Goal: Navigation & Orientation: Find specific page/section

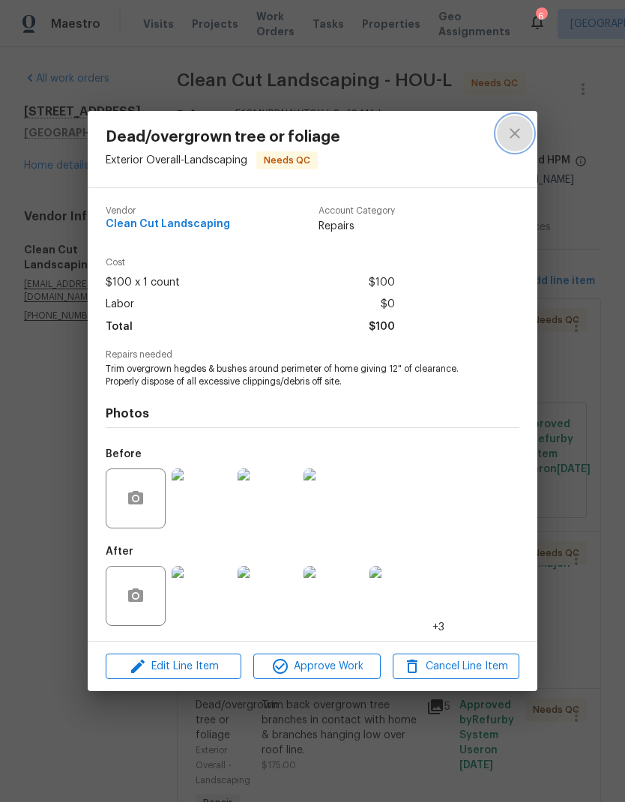
click at [521, 136] on icon "close" at bounding box center [515, 133] width 18 height 18
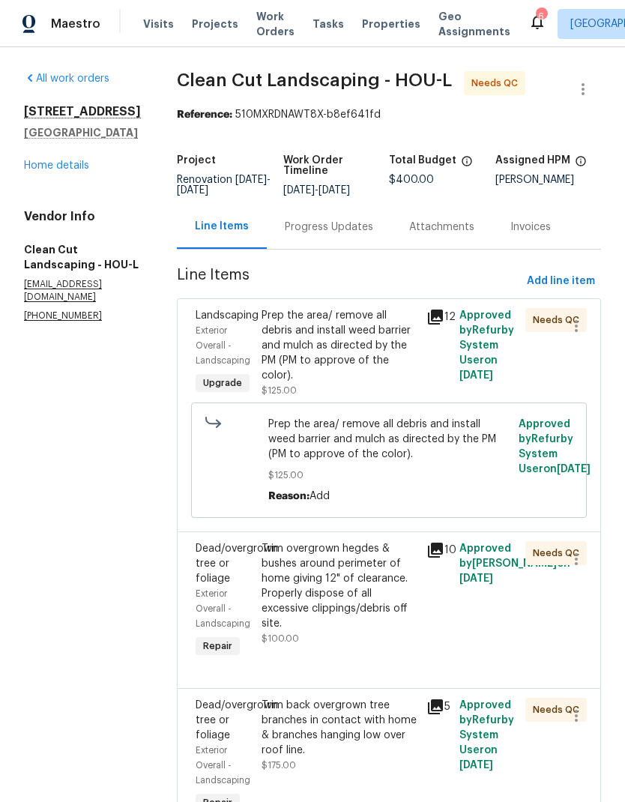
click at [80, 170] on link "Home details" at bounding box center [56, 165] width 65 height 10
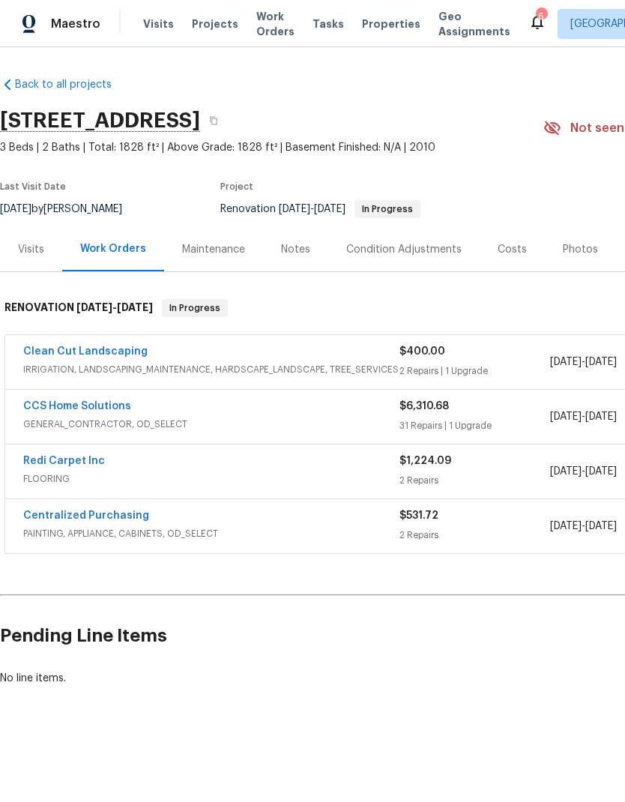
click at [73, 407] on link "CCS Home Solutions" at bounding box center [77, 406] width 108 height 10
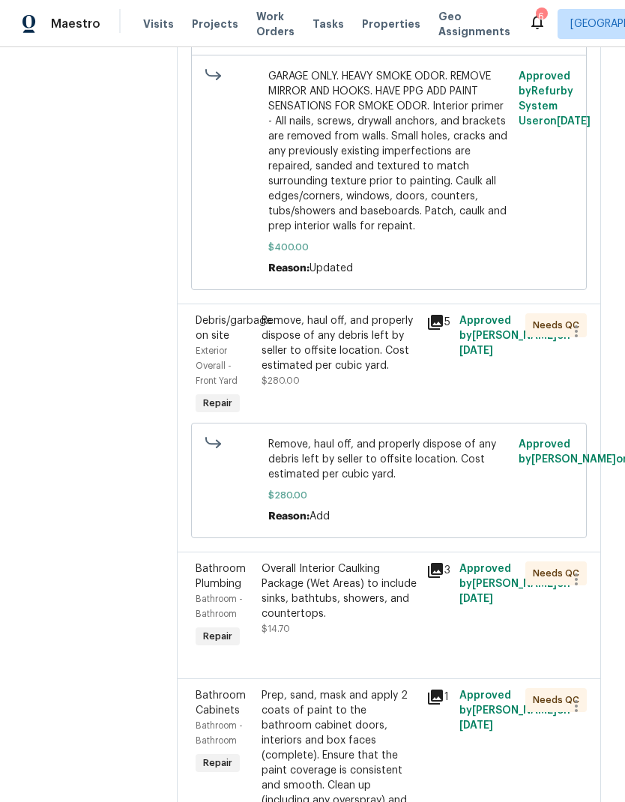
scroll to position [1003, 0]
click at [441, 329] on icon at bounding box center [435, 321] width 15 height 15
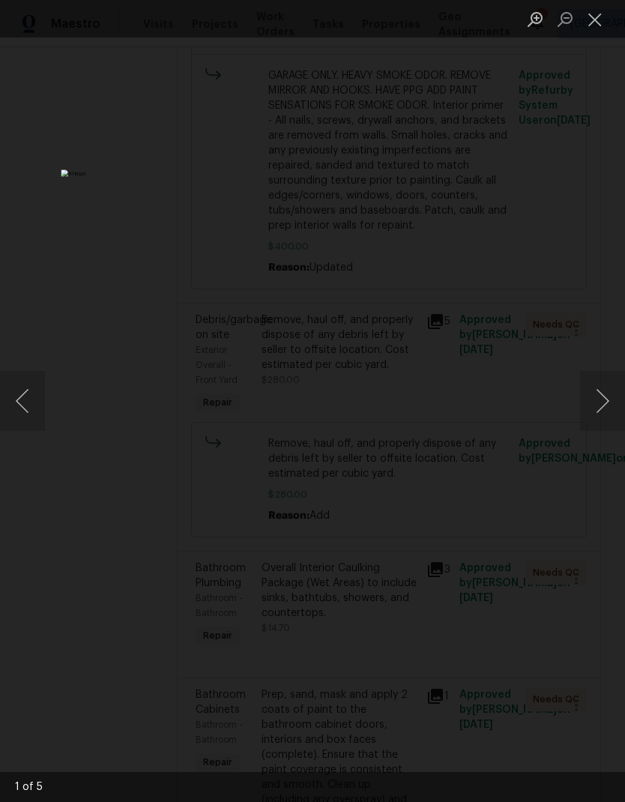
click at [599, 399] on button "Next image" at bounding box center [602, 401] width 45 height 60
click at [598, 399] on button "Next image" at bounding box center [602, 401] width 45 height 60
click at [597, 408] on button "Next image" at bounding box center [602, 401] width 45 height 60
click at [599, 406] on button "Next image" at bounding box center [602, 401] width 45 height 60
click at [599, 403] on button "Next image" at bounding box center [602, 401] width 45 height 60
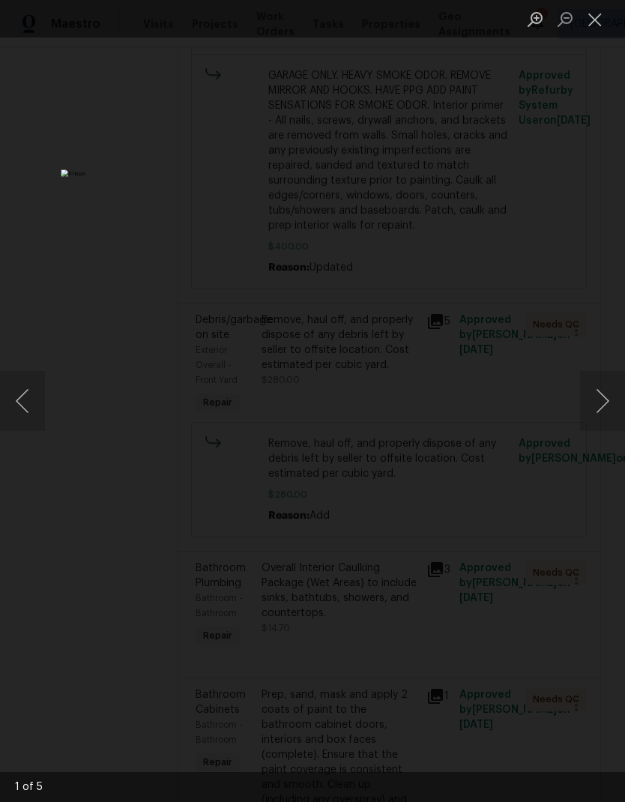
click at [606, 20] on button "Close lightbox" at bounding box center [595, 19] width 30 height 26
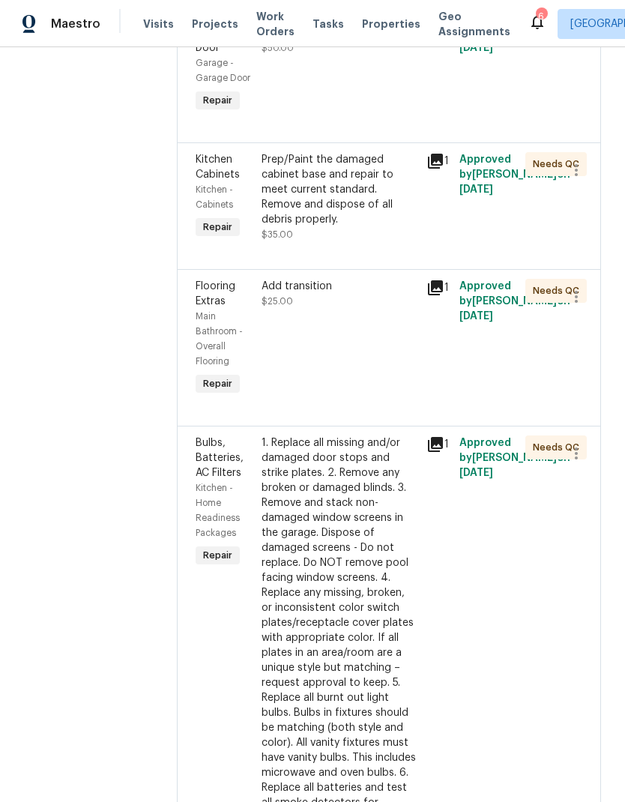
scroll to position [3320, 0]
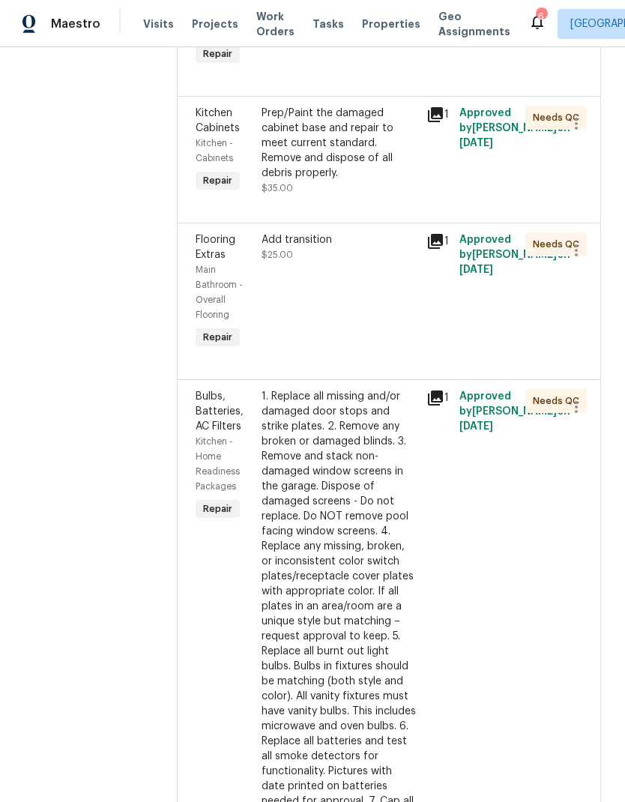
click at [360, 311] on div "Add transition $25.00" at bounding box center [339, 292] width 165 height 129
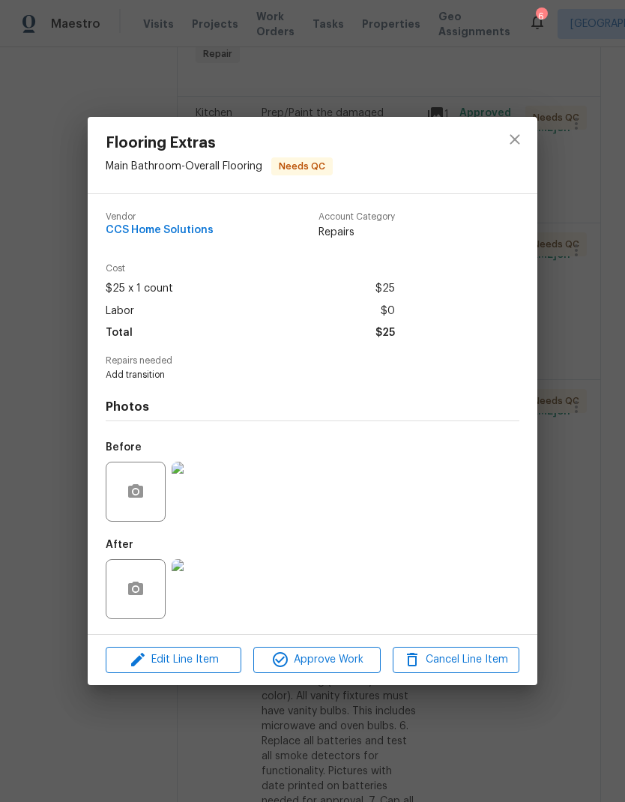
click at [213, 603] on img at bounding box center [202, 589] width 60 height 60
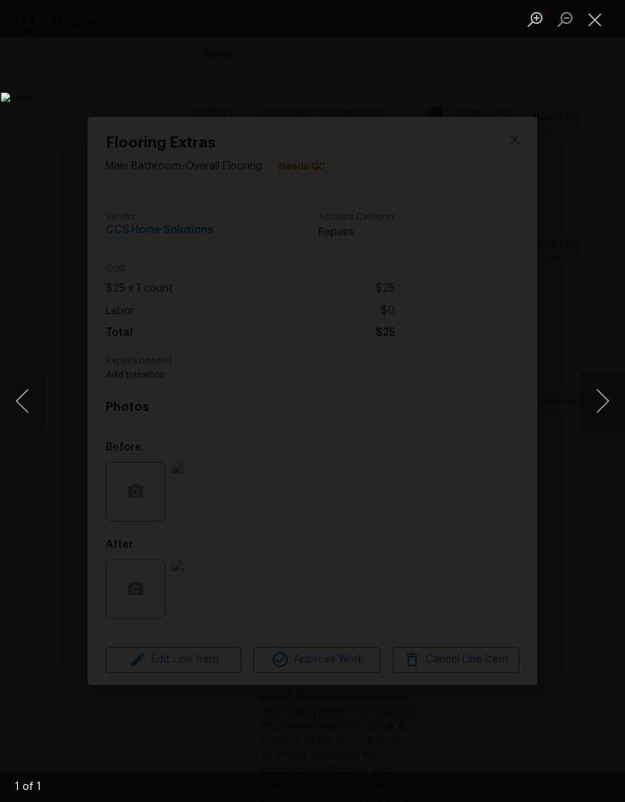
click at [600, 19] on button "Close lightbox" at bounding box center [595, 19] width 30 height 26
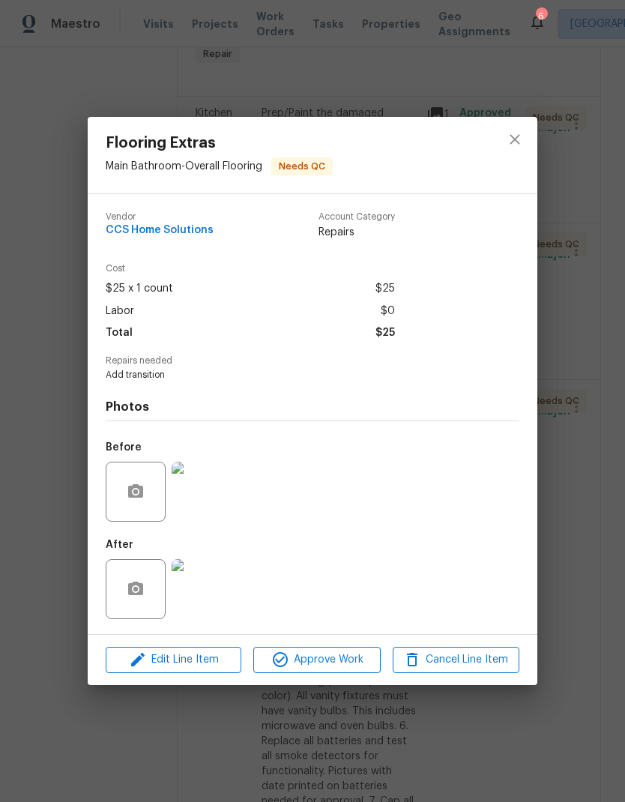
click at [207, 516] on img at bounding box center [202, 492] width 60 height 60
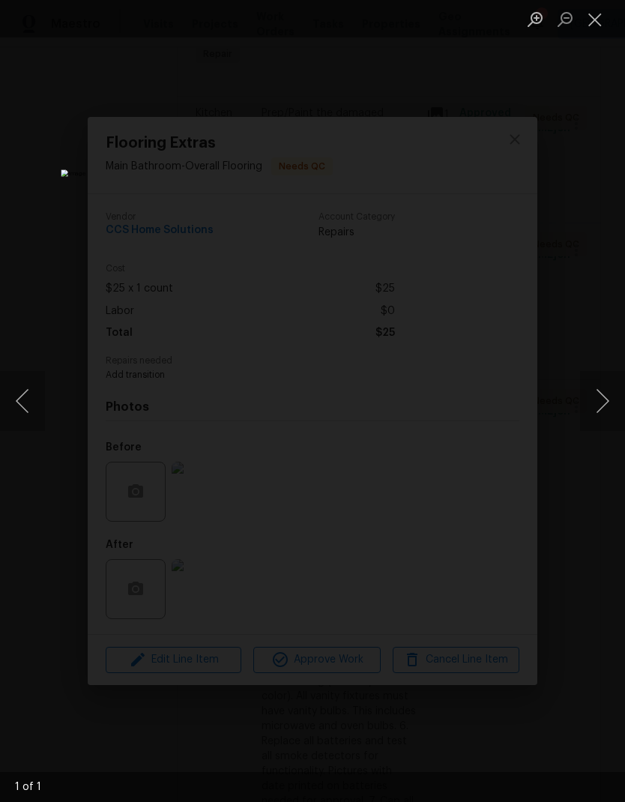
click at [597, 17] on button "Close lightbox" at bounding box center [595, 19] width 30 height 26
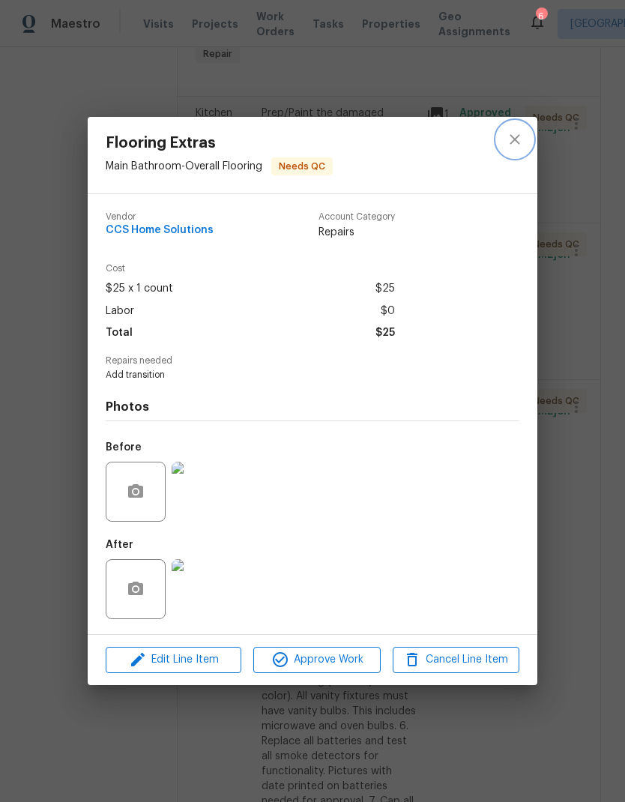
click at [519, 138] on icon "close" at bounding box center [515, 139] width 18 height 18
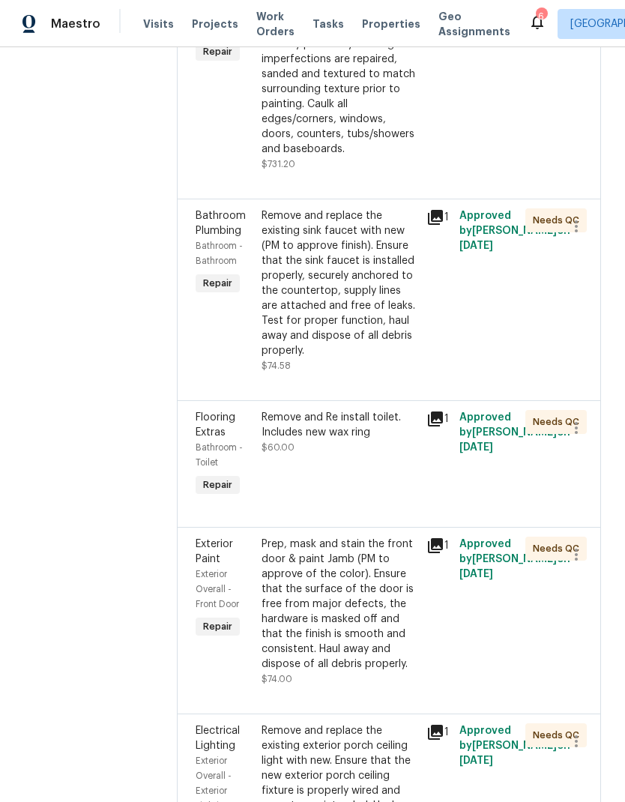
scroll to position [4892, 0]
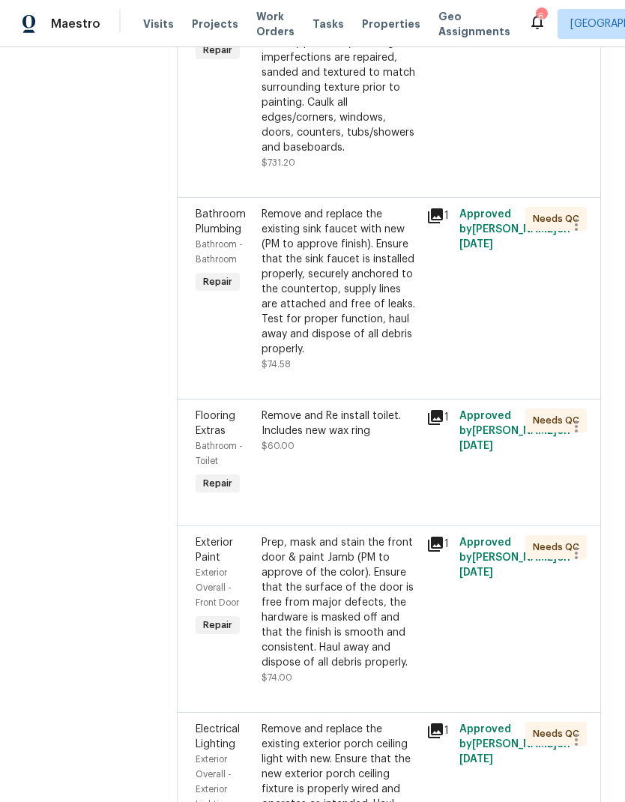
click at [388, 339] on div "Remove and replace the existing sink faucet with new (PM to approve finish). En…" at bounding box center [340, 282] width 156 height 150
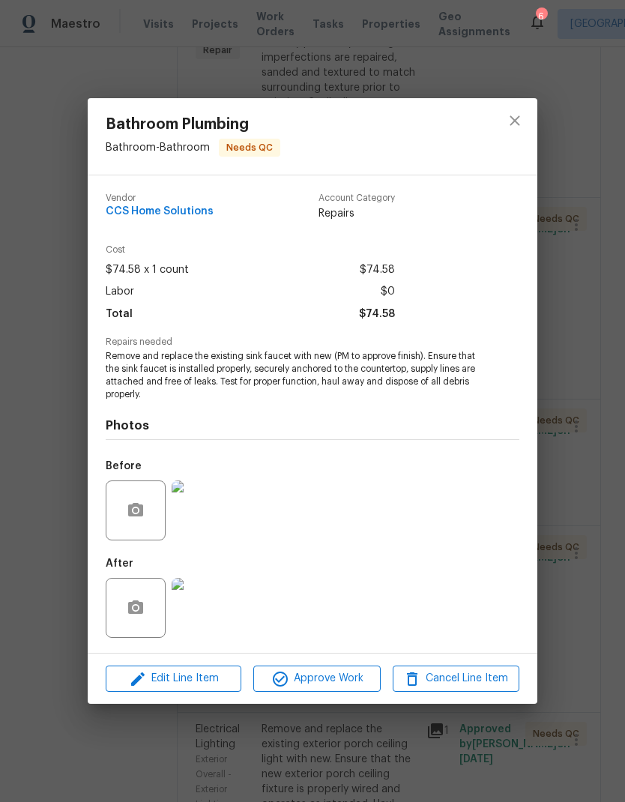
click at [218, 605] on img at bounding box center [202, 608] width 60 height 60
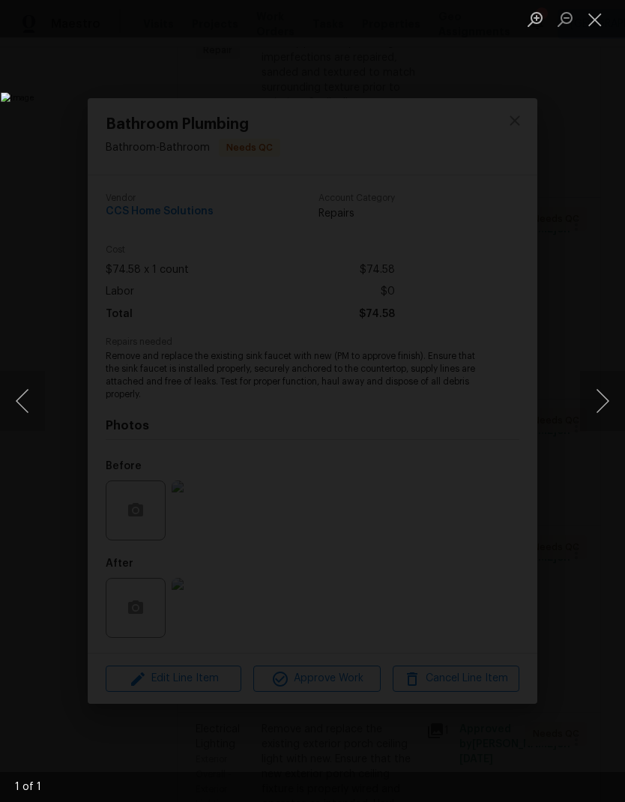
click at [596, 23] on button "Close lightbox" at bounding box center [595, 19] width 30 height 26
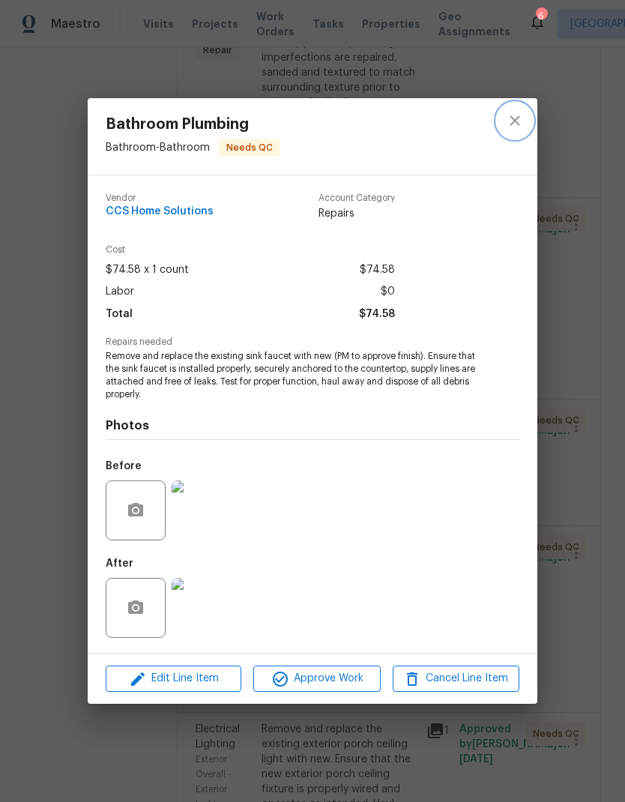
click at [521, 119] on icon "close" at bounding box center [515, 121] width 18 height 18
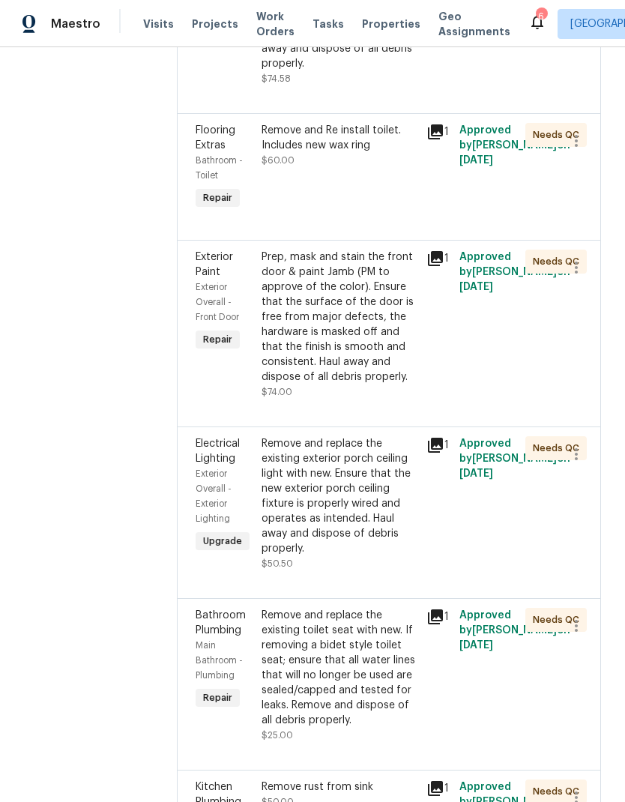
scroll to position [5182, 0]
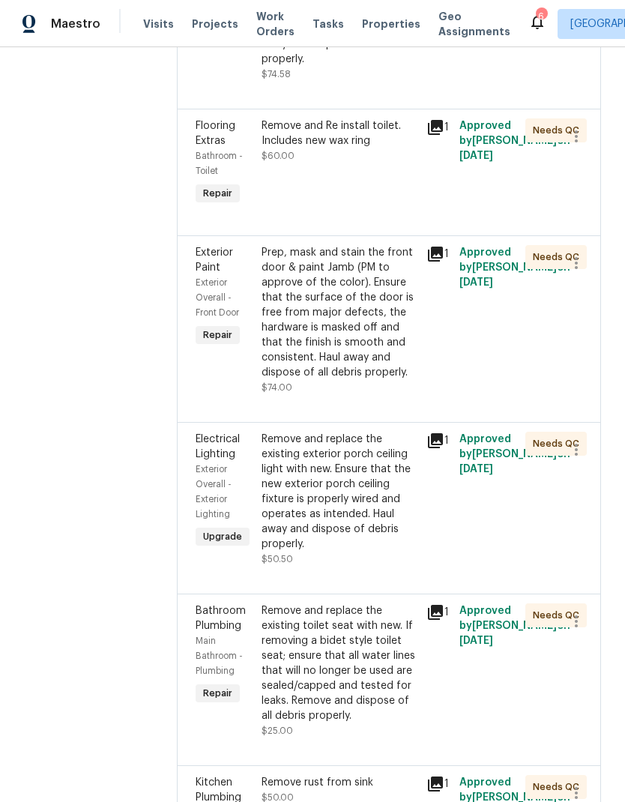
click at [375, 359] on div "Prep, mask and stain the front door & paint Jamb (PM to approve of the color). …" at bounding box center [340, 312] width 156 height 135
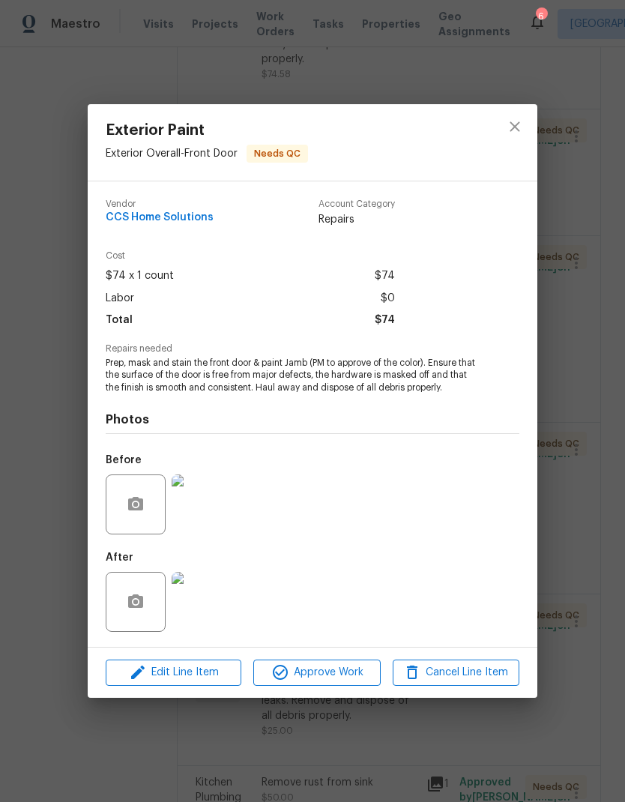
click at [219, 600] on img at bounding box center [202, 602] width 60 height 60
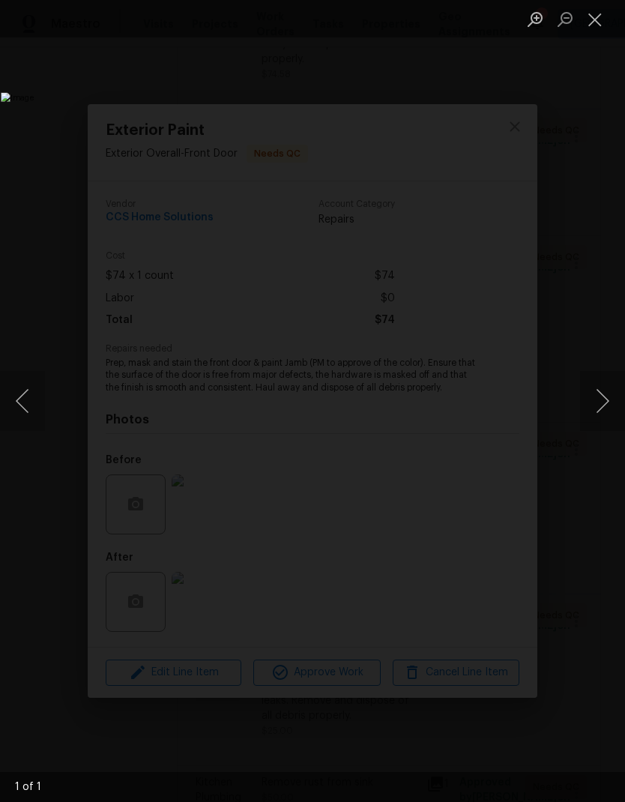
click at [601, 16] on button "Close lightbox" at bounding box center [595, 19] width 30 height 26
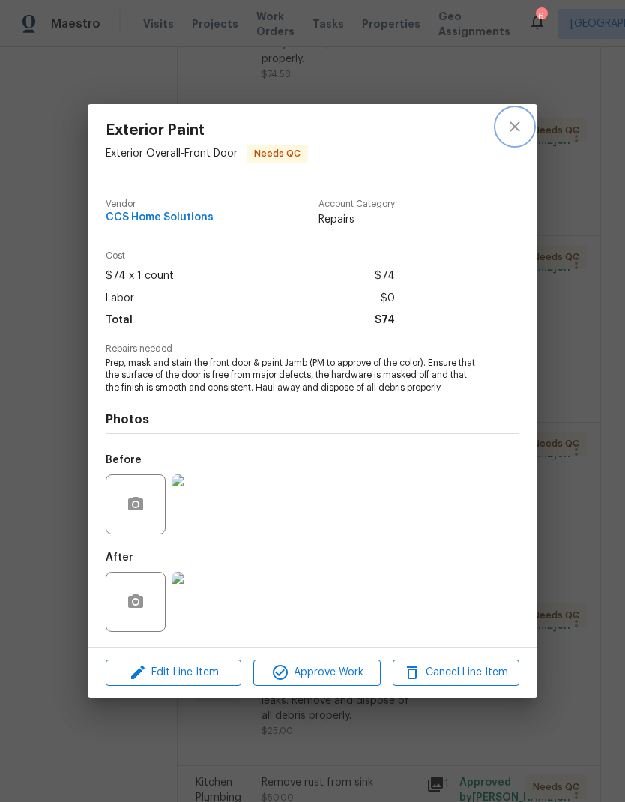
click at [514, 128] on icon "close" at bounding box center [515, 127] width 18 height 18
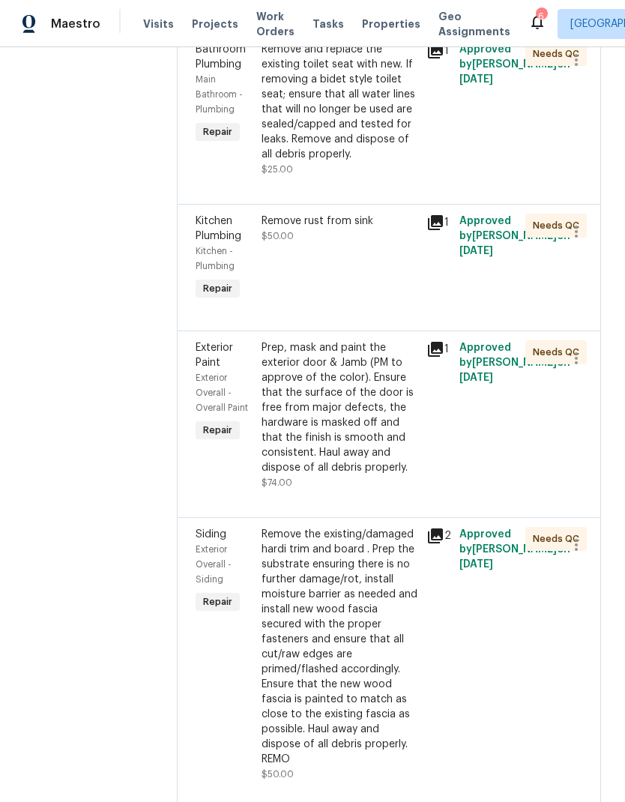
scroll to position [5763, 0]
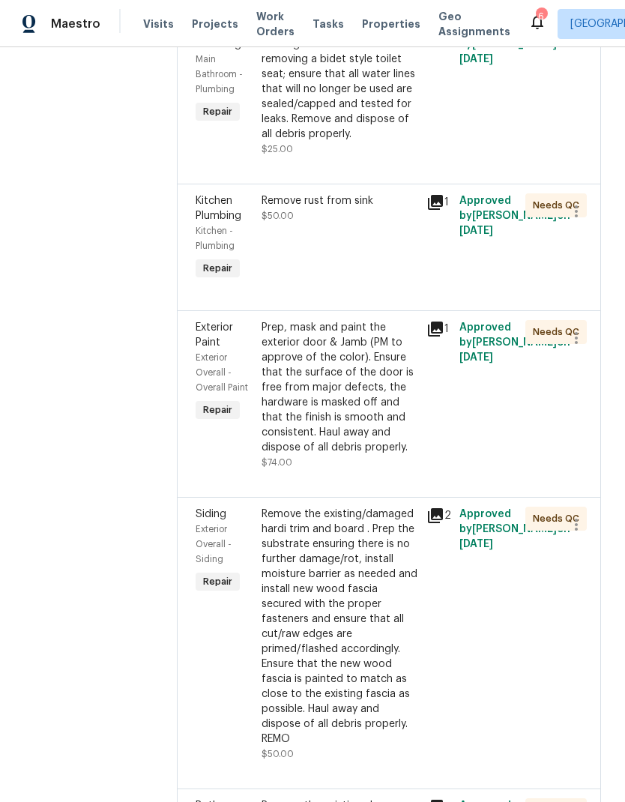
click at [417, 255] on div "Remove rust from sink $50.00" at bounding box center [339, 238] width 165 height 99
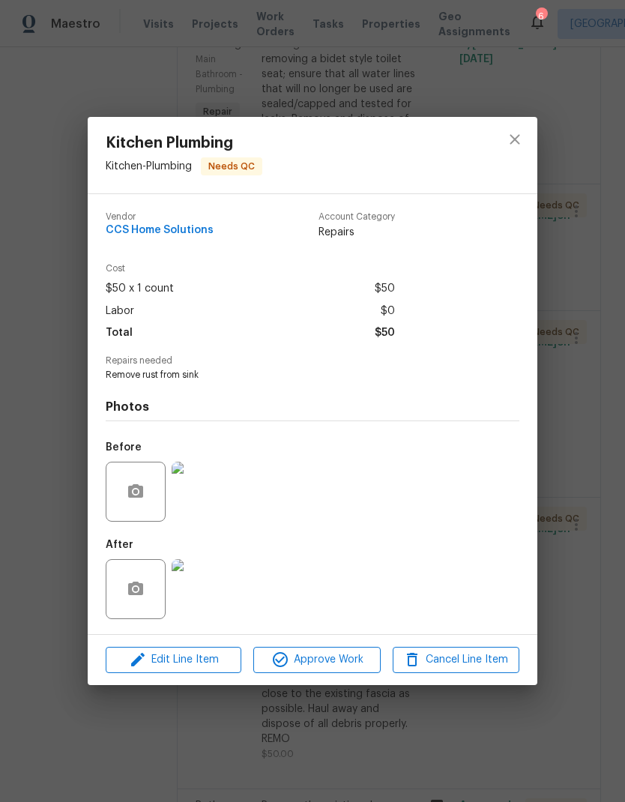
click at [214, 595] on img at bounding box center [202, 589] width 60 height 60
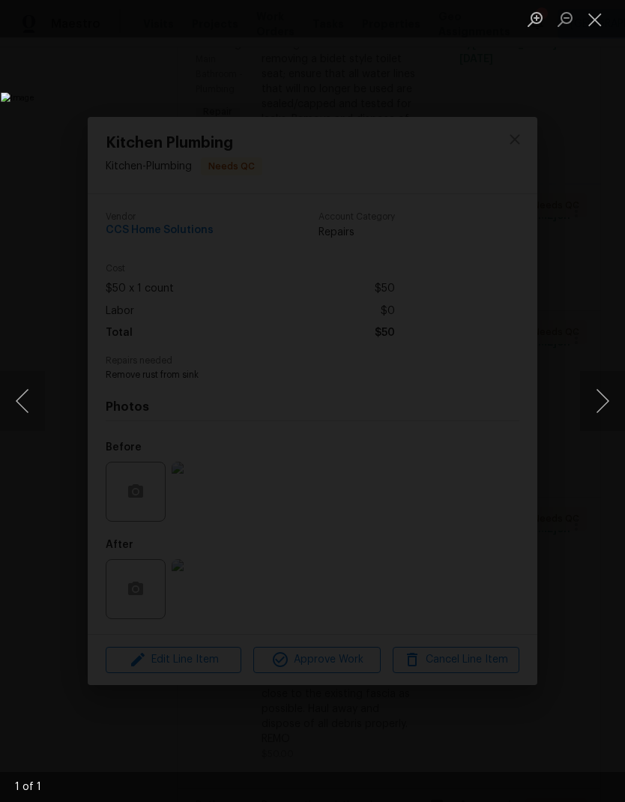
click at [601, 24] on button "Close lightbox" at bounding box center [595, 19] width 30 height 26
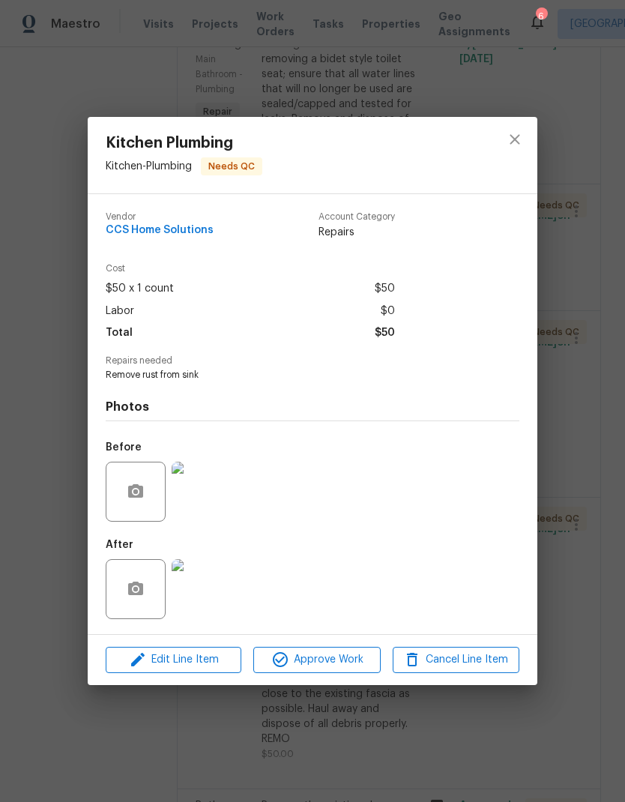
click at [208, 490] on img at bounding box center [202, 492] width 60 height 60
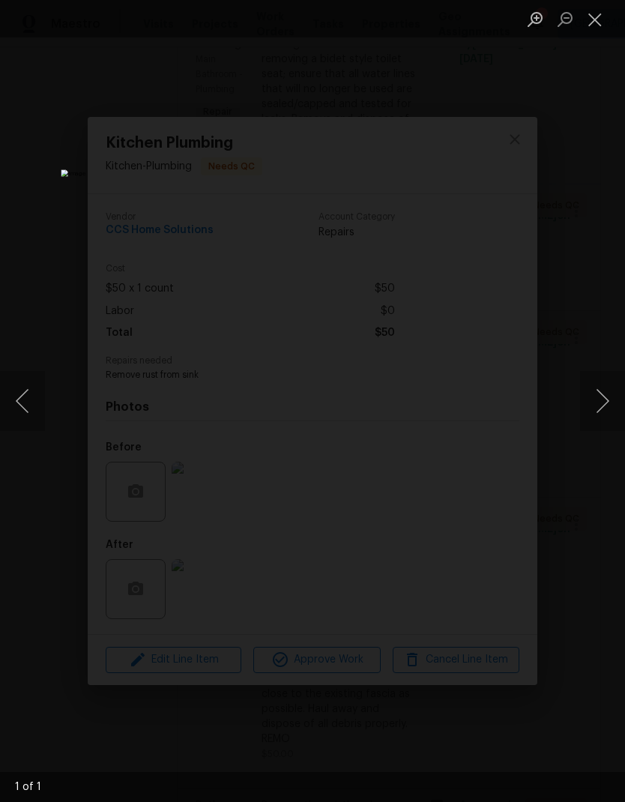
click at [599, 25] on button "Close lightbox" at bounding box center [595, 19] width 30 height 26
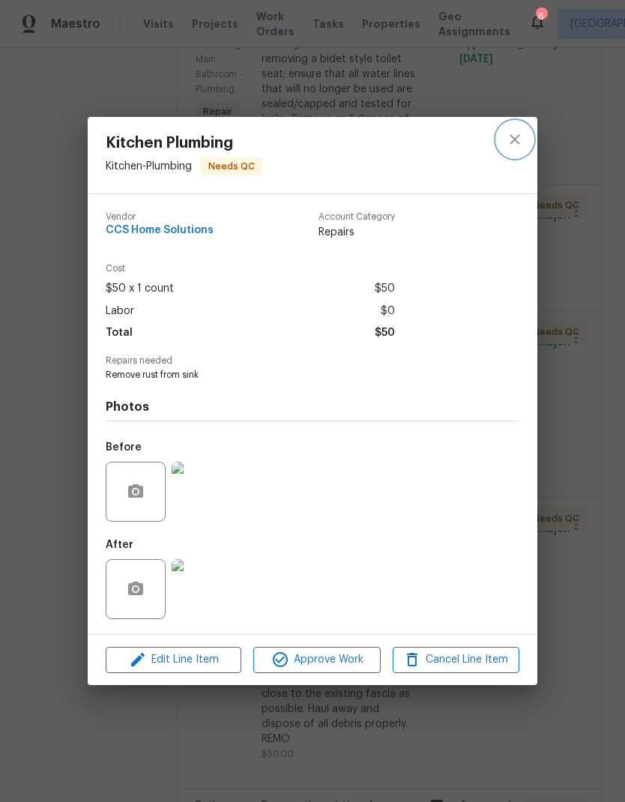
click at [528, 129] on button "close" at bounding box center [515, 139] width 36 height 36
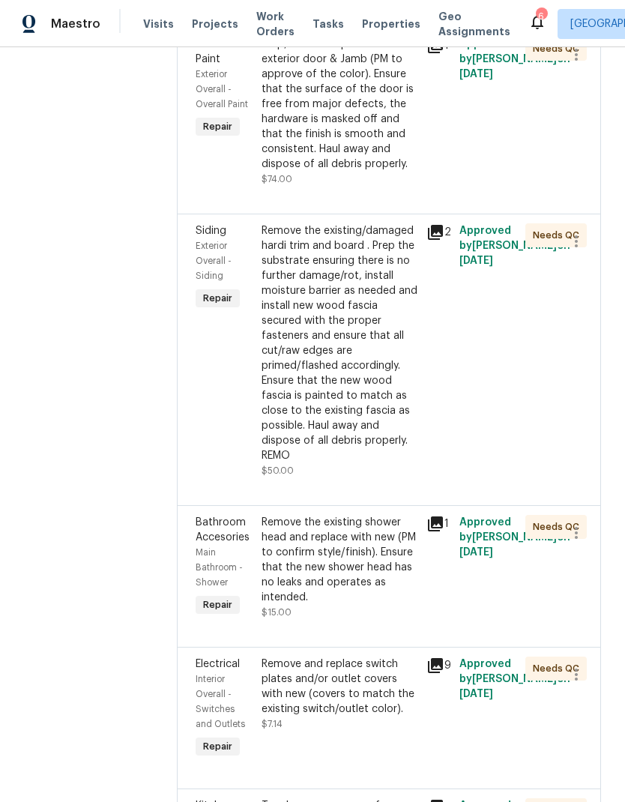
scroll to position [6063, 0]
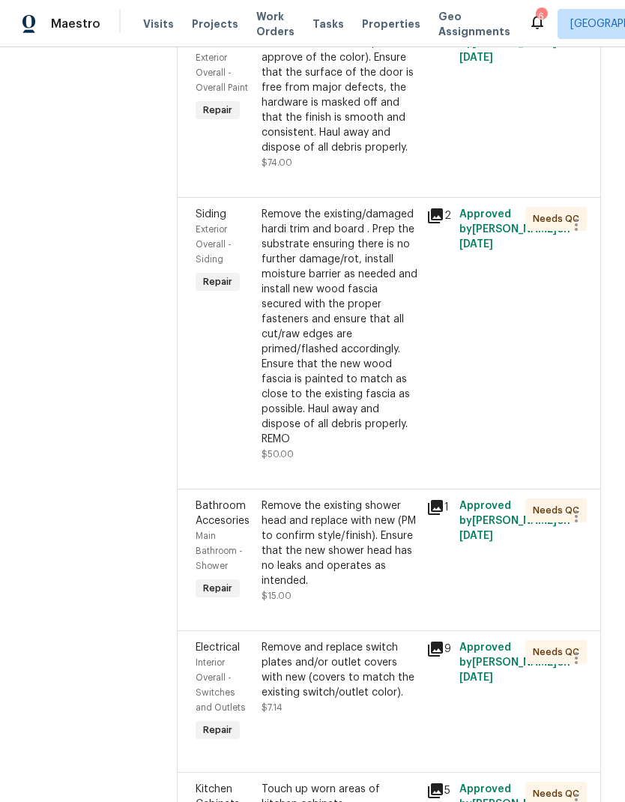
click at [362, 405] on div "Remove the existing/damaged hardi trim and board . Prep the substrate ensuring …" at bounding box center [340, 327] width 156 height 240
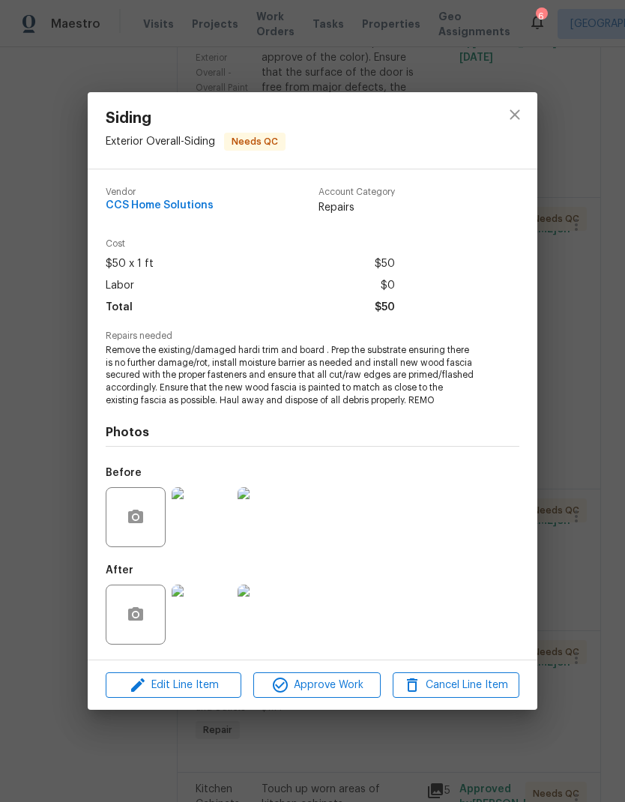
click at [222, 629] on img at bounding box center [202, 614] width 60 height 60
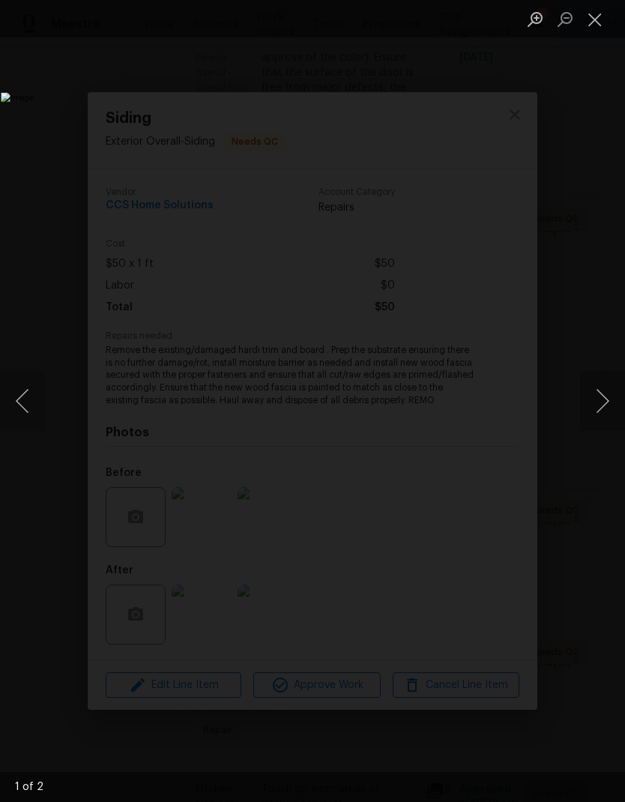
click at [604, 408] on button "Next image" at bounding box center [602, 401] width 45 height 60
click at [596, 17] on button "Close lightbox" at bounding box center [595, 19] width 30 height 26
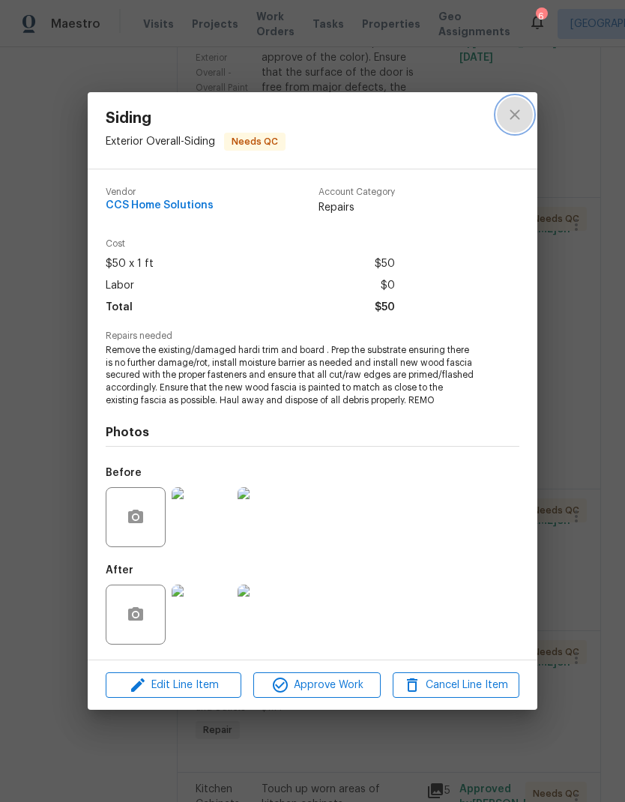
click at [519, 121] on icon "close" at bounding box center [515, 115] width 18 height 18
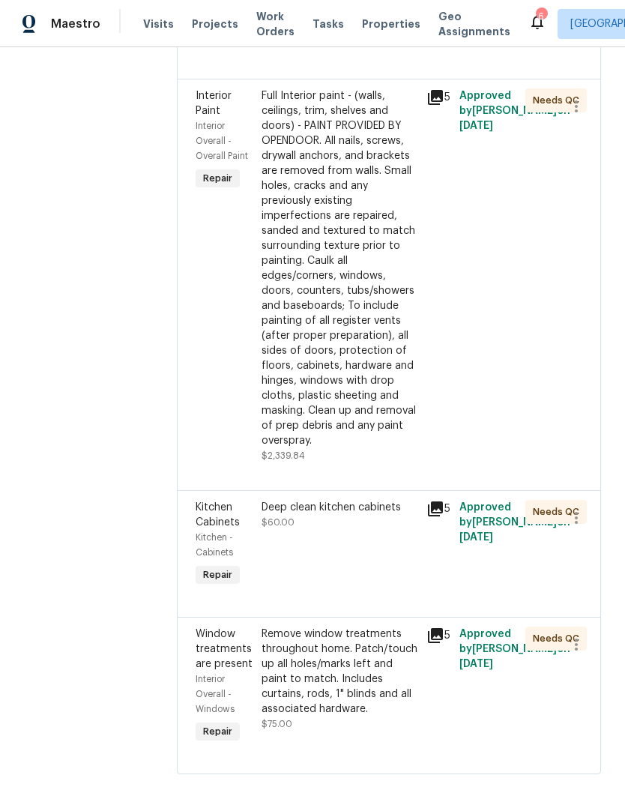
scroll to position [7039, 0]
click at [371, 531] on div "Deep clean kitchen cabinets $60.00" at bounding box center [340, 516] width 156 height 30
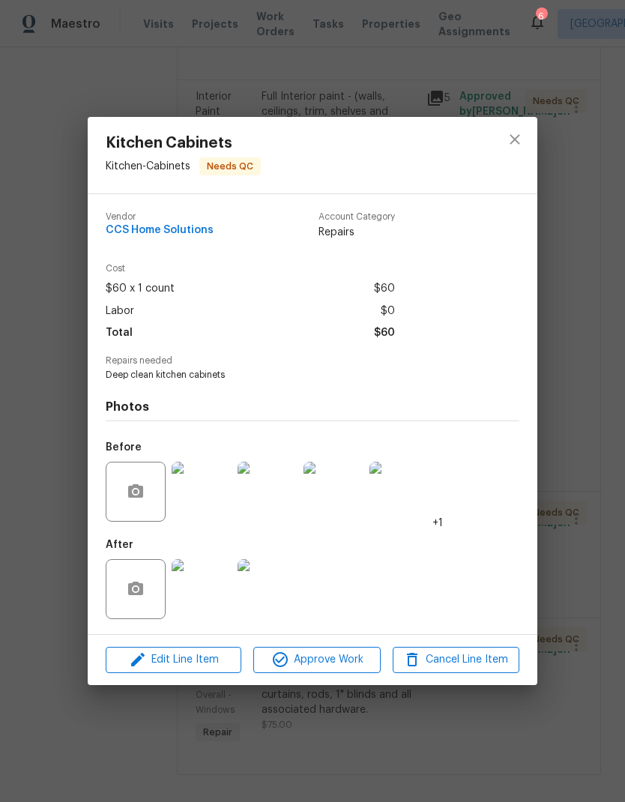
click at [201, 598] on img at bounding box center [202, 589] width 60 height 60
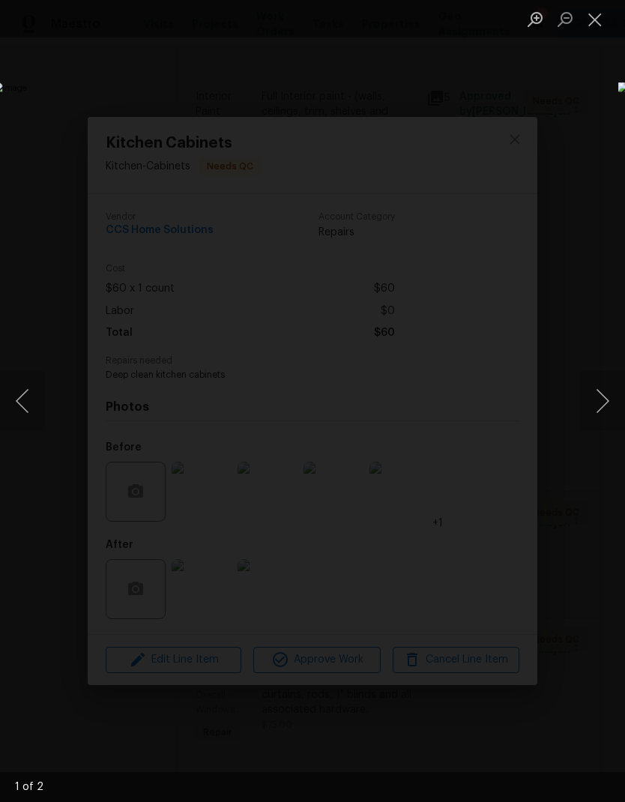
click at [605, 400] on button "Next image" at bounding box center [602, 401] width 45 height 60
click at [594, 20] on button "Close lightbox" at bounding box center [595, 19] width 30 height 26
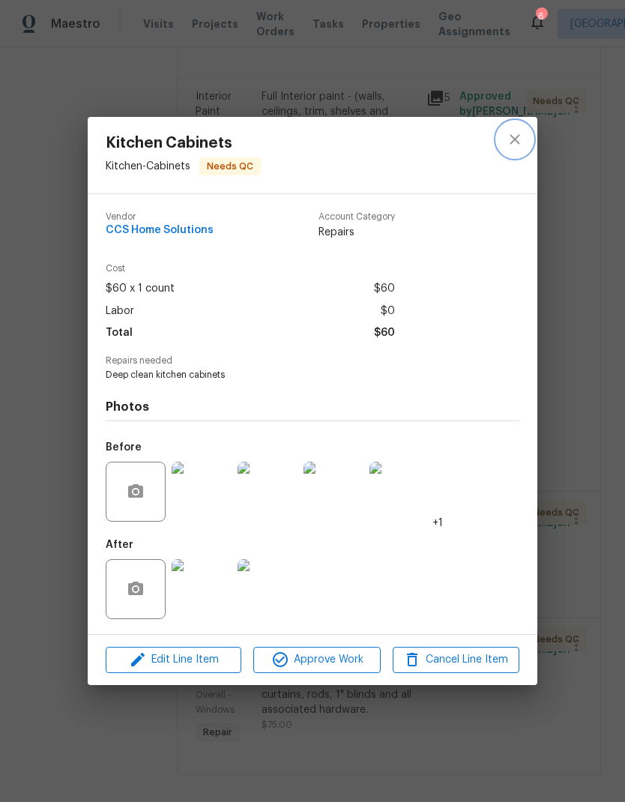
click at [518, 139] on icon "close" at bounding box center [515, 139] width 18 height 18
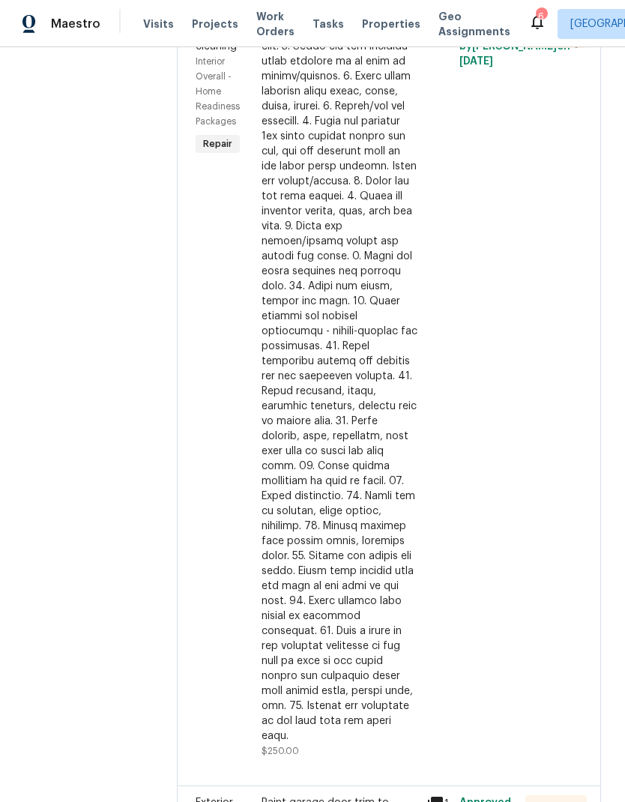
scroll to position [2333, 0]
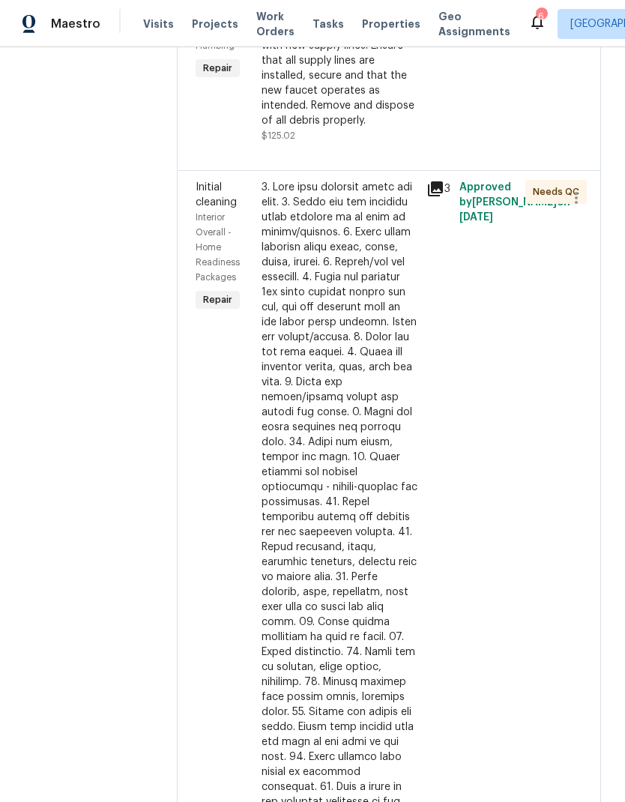
click at [364, 522] on div at bounding box center [340, 539] width 156 height 719
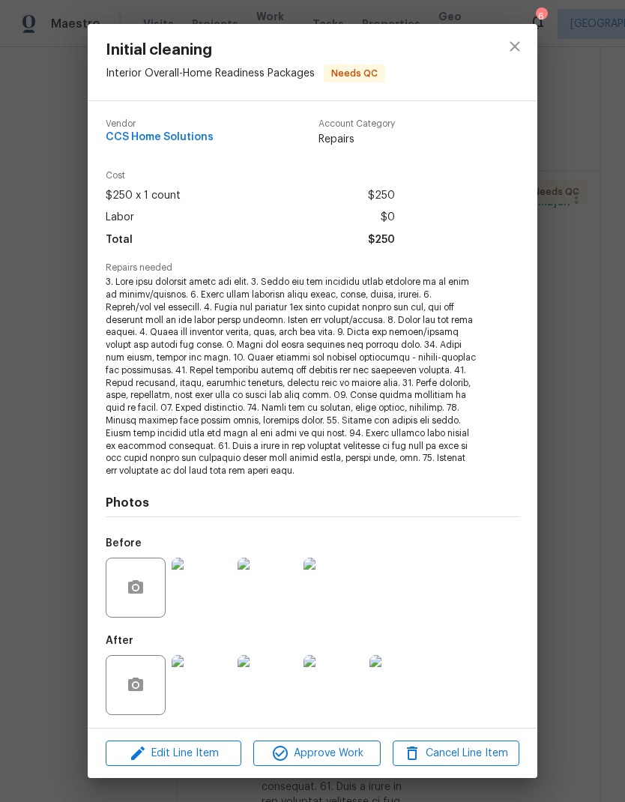
click at [206, 686] on img at bounding box center [202, 685] width 60 height 60
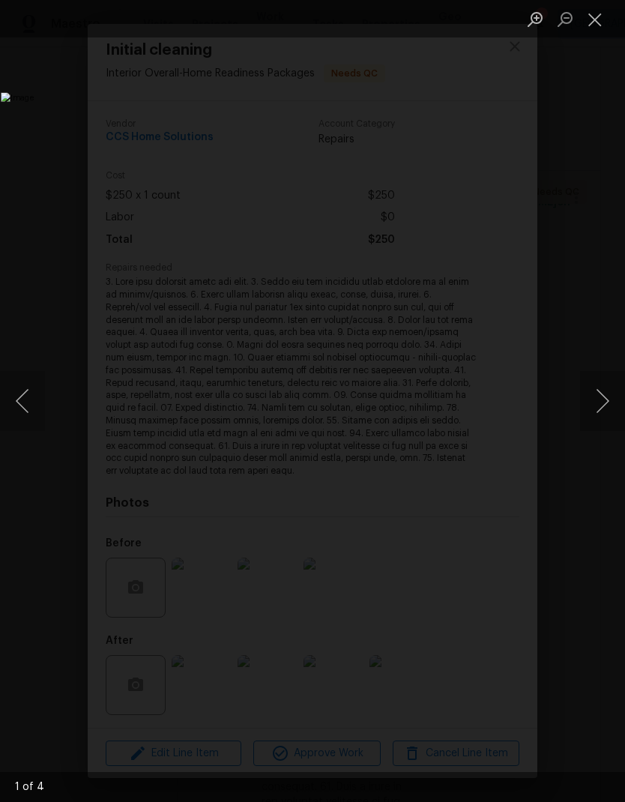
click at [600, 401] on button "Next image" at bounding box center [602, 401] width 45 height 60
click at [602, 396] on button "Next image" at bounding box center [602, 401] width 45 height 60
click at [603, 396] on button "Next image" at bounding box center [602, 401] width 45 height 60
click at [601, 398] on button "Next image" at bounding box center [602, 401] width 45 height 60
click at [603, 398] on button "Next image" at bounding box center [602, 401] width 45 height 60
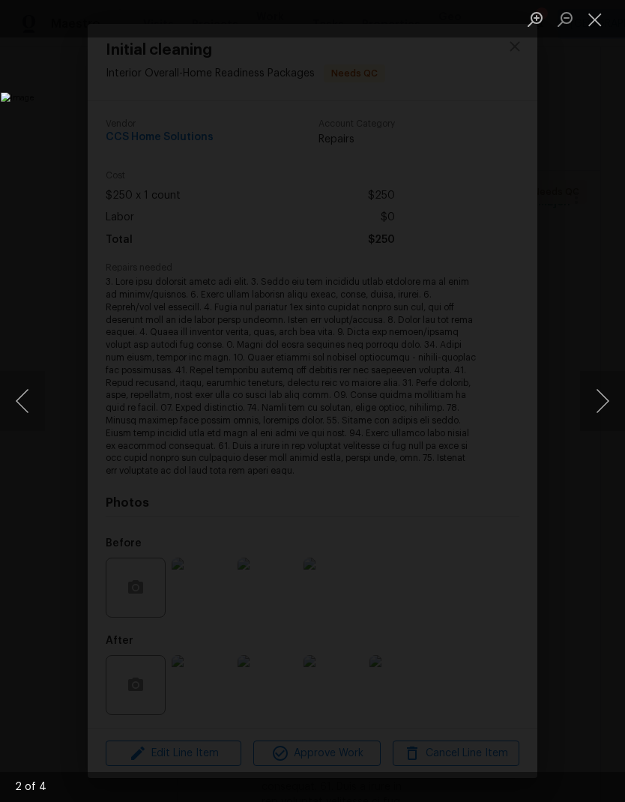
click at [603, 405] on button "Next image" at bounding box center [602, 401] width 45 height 60
click at [595, 23] on button "Close lightbox" at bounding box center [595, 19] width 30 height 26
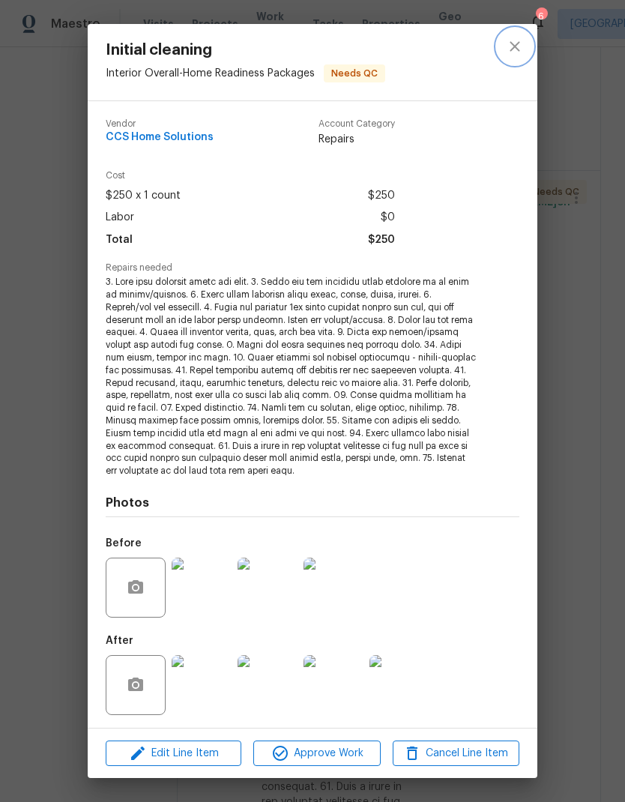
click at [527, 45] on button "close" at bounding box center [515, 46] width 36 height 36
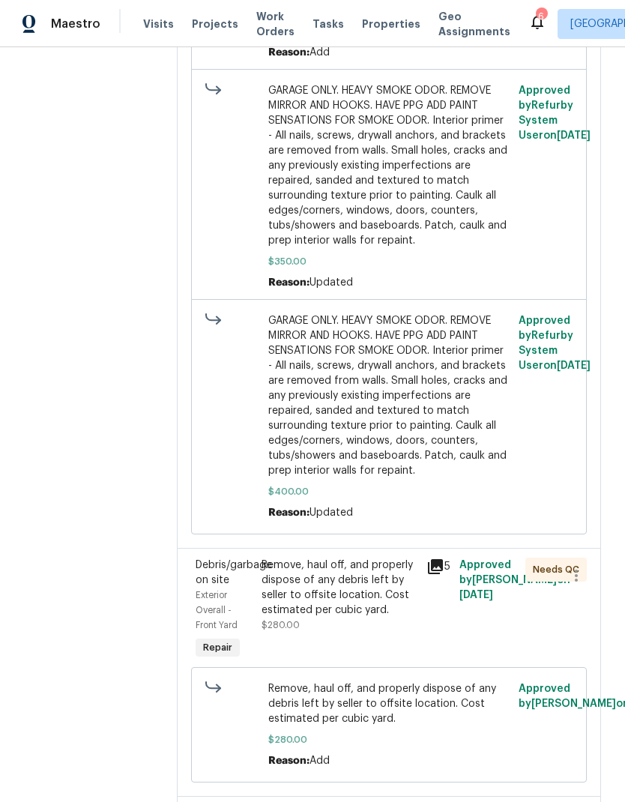
scroll to position [757, 0]
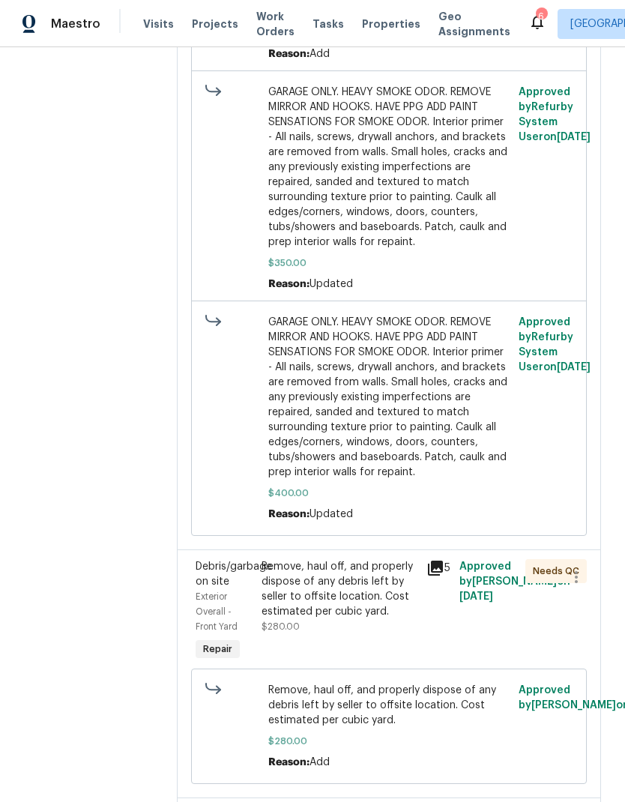
click at [453, 437] on span "GARAGE ONLY. HEAVY SMOKE ODOR. REMOVE MIRROR AND HOOKS. HAVE PPG ADD PAINT SENS…" at bounding box center [389, 397] width 242 height 165
click at [452, 413] on span "GARAGE ONLY. HEAVY SMOKE ODOR. REMOVE MIRROR AND HOOKS. HAVE PPG ADD PAINT SENS…" at bounding box center [389, 397] width 242 height 165
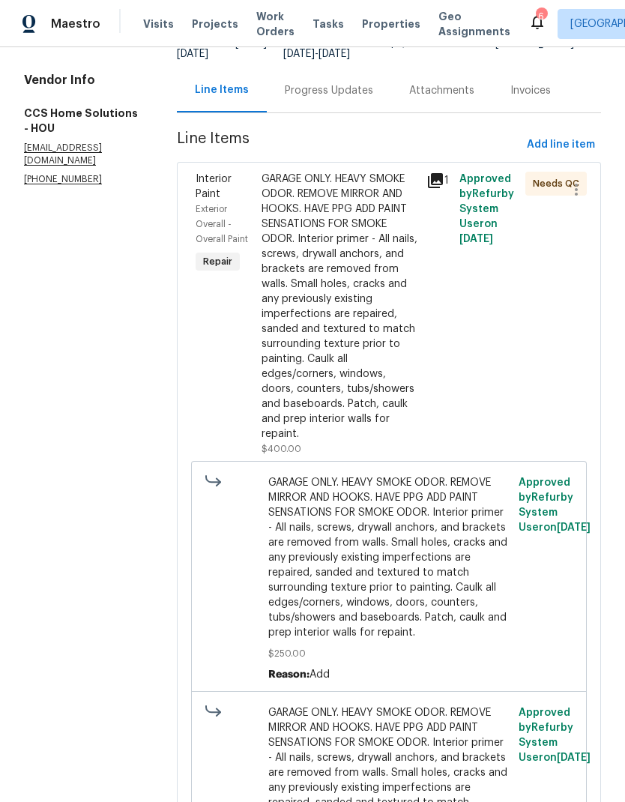
scroll to position [75, 0]
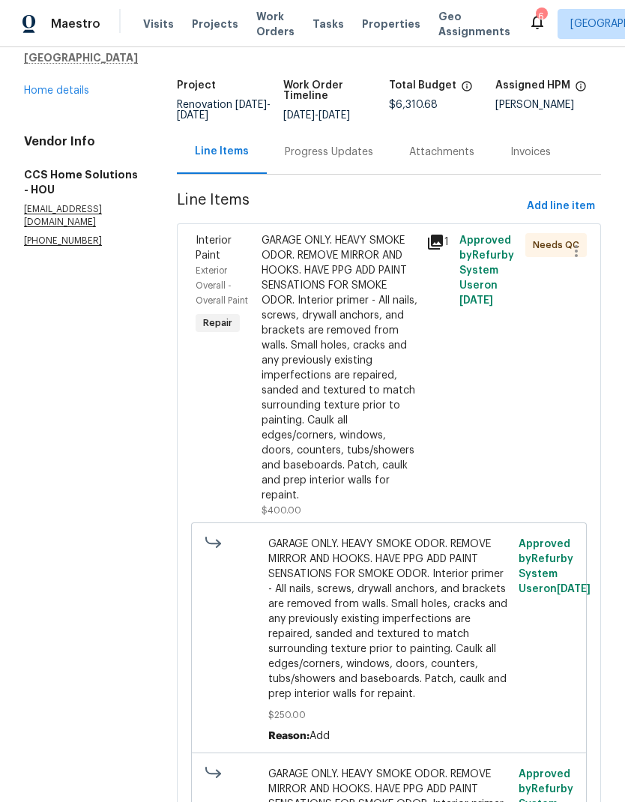
click at [410, 414] on div "GARAGE ONLY. HEAVY SMOKE ODOR. REMOVE MIRROR AND HOOKS. HAVE PPG ADD PAINT SENS…" at bounding box center [340, 368] width 156 height 270
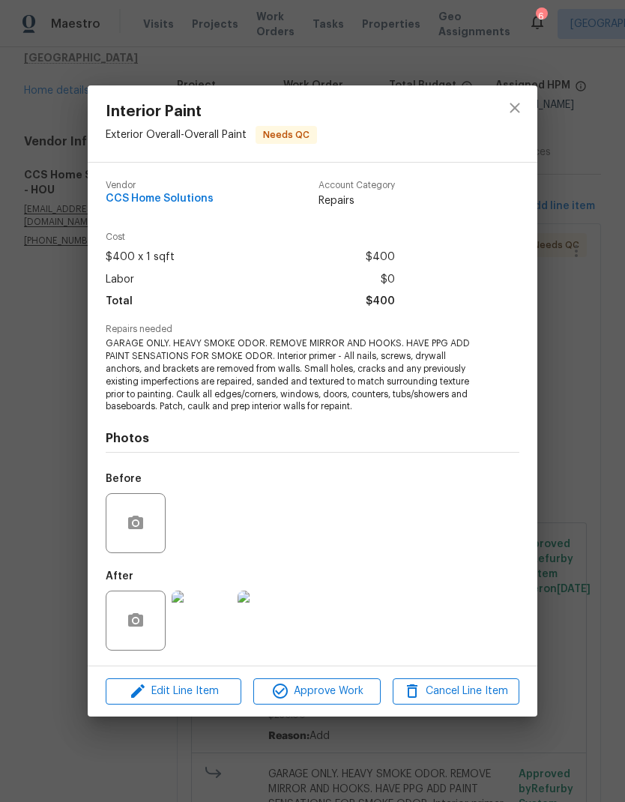
click at [219, 622] on img at bounding box center [202, 620] width 60 height 60
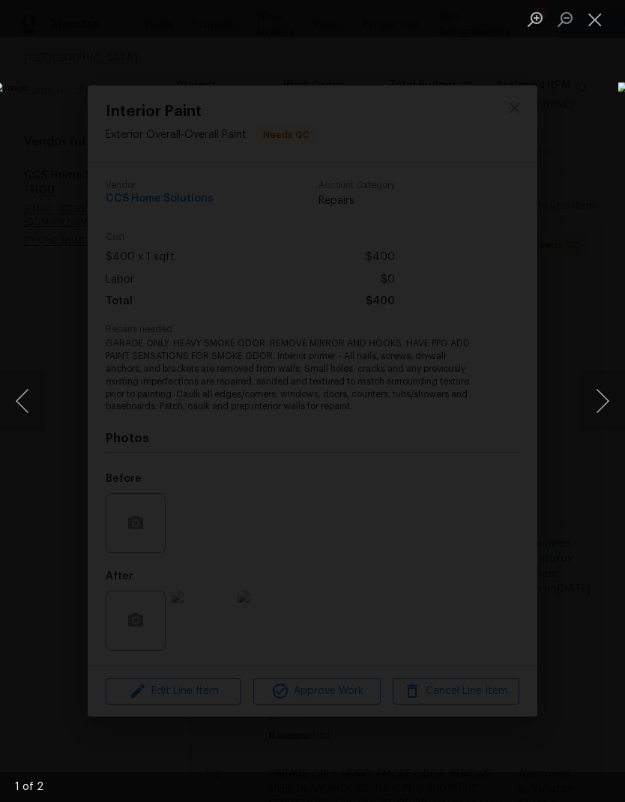
click at [605, 396] on button "Next image" at bounding box center [602, 401] width 45 height 60
click at [592, 19] on button "Close lightbox" at bounding box center [595, 19] width 30 height 26
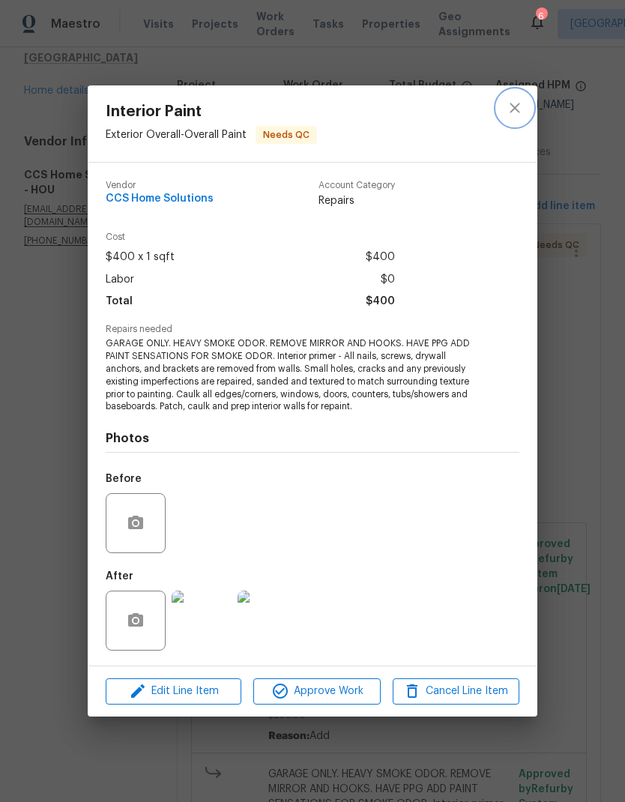
click at [526, 109] on button "close" at bounding box center [515, 108] width 36 height 36
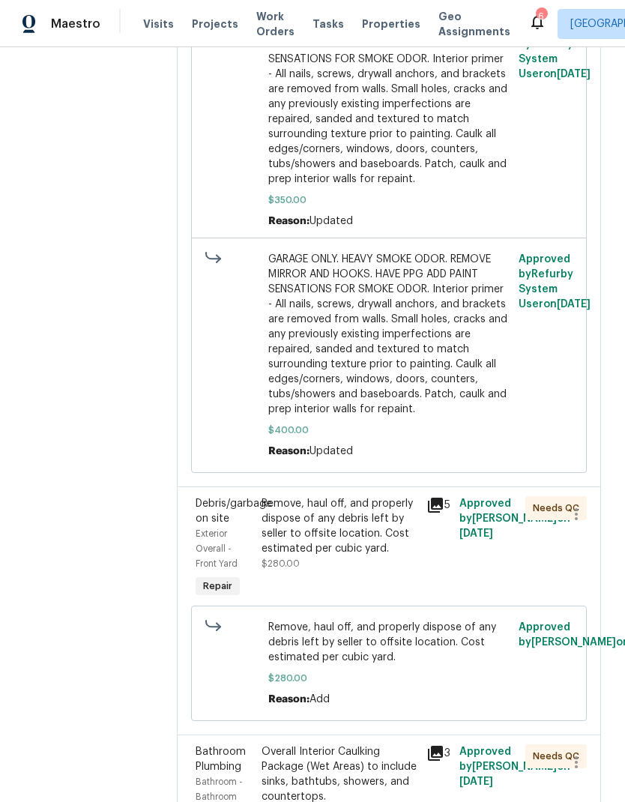
scroll to position [913, 0]
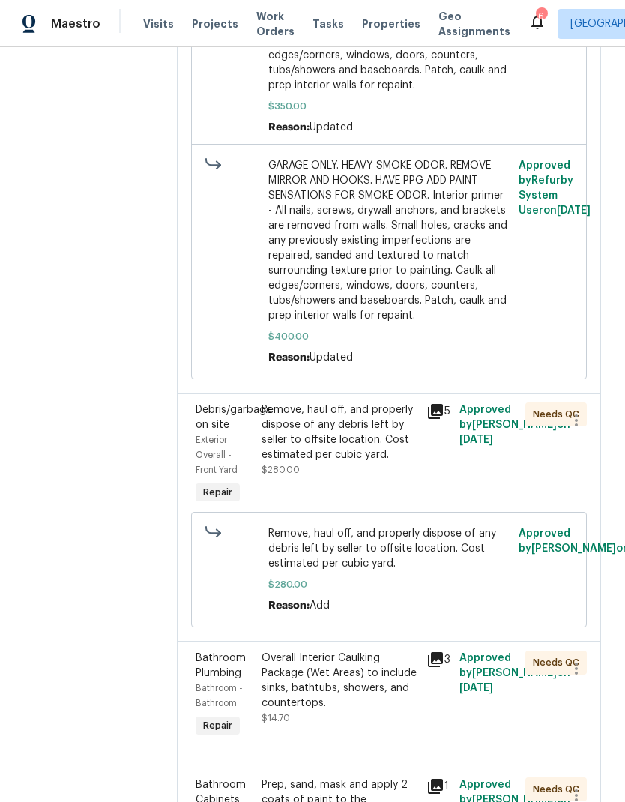
click at [396, 459] on div "Remove, haul off, and properly dispose of any debris left by seller to offsite …" at bounding box center [340, 432] width 156 height 60
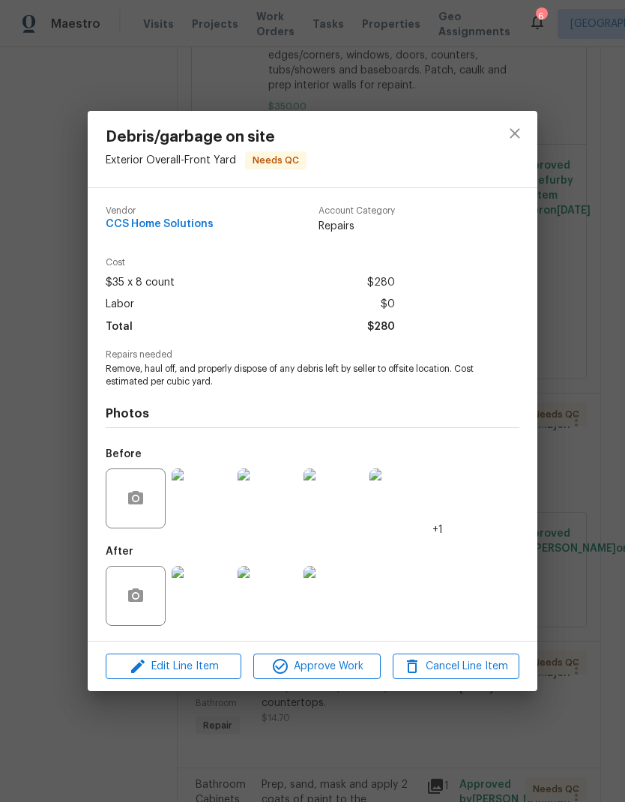
click at [219, 609] on img at bounding box center [202, 596] width 60 height 60
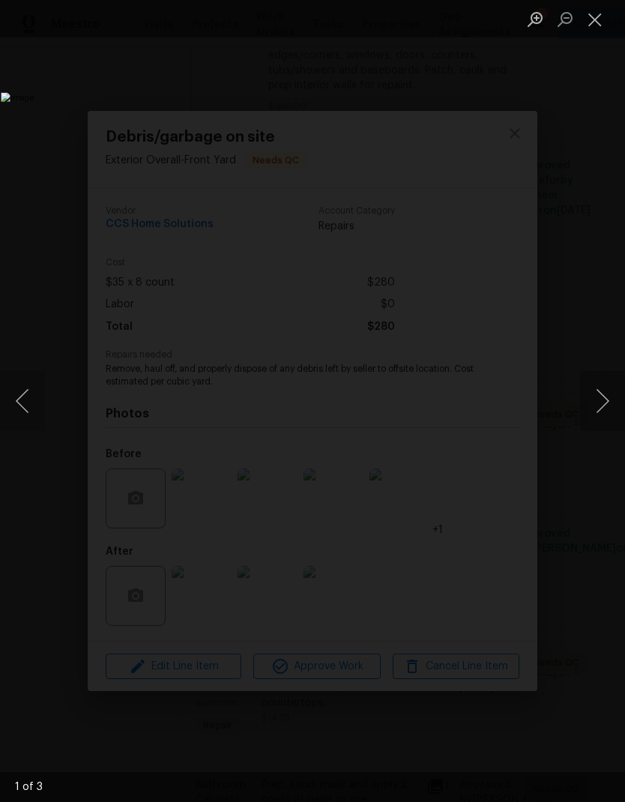
click at [603, 395] on button "Next image" at bounding box center [602, 401] width 45 height 60
click at [601, 404] on button "Next image" at bounding box center [602, 401] width 45 height 60
click at [595, 22] on button "Close lightbox" at bounding box center [595, 19] width 30 height 26
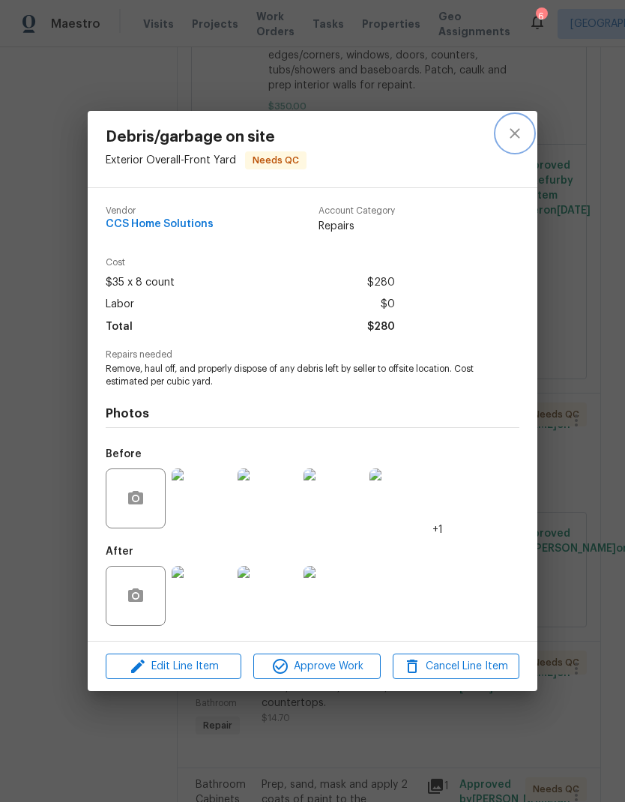
click at [515, 136] on icon "close" at bounding box center [515, 133] width 18 height 18
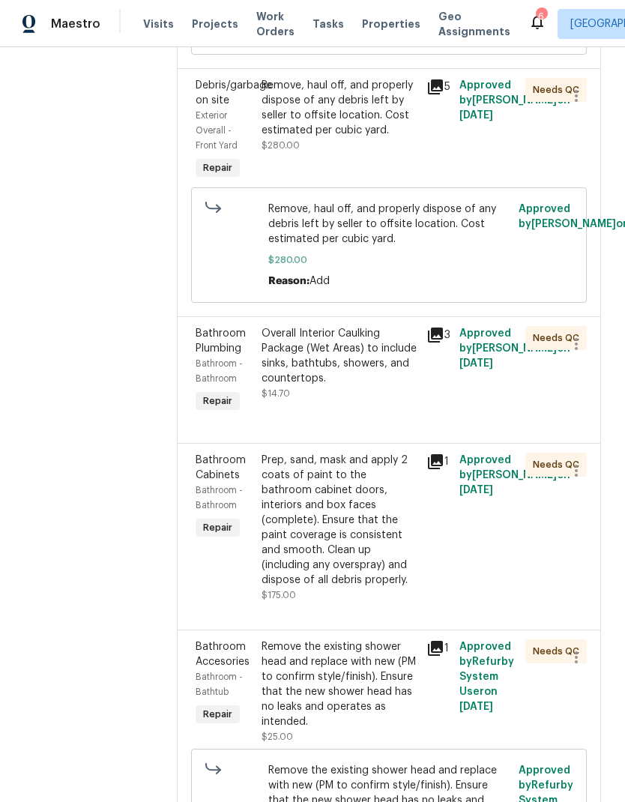
scroll to position [1239, 0]
click at [393, 385] on div "Overall Interior Caulking Package (Wet Areas) to include sinks, bathtubs, showe…" at bounding box center [340, 355] width 156 height 60
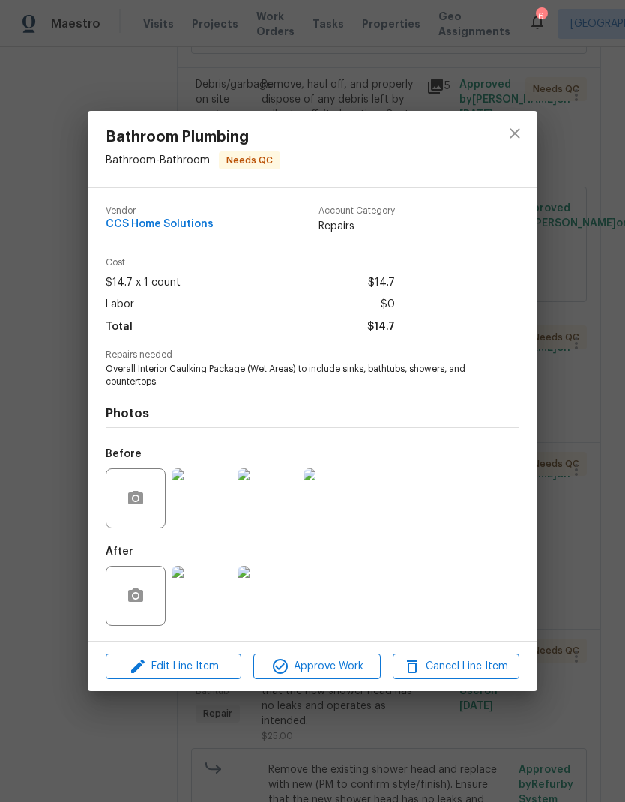
click at [214, 608] on img at bounding box center [202, 596] width 60 height 60
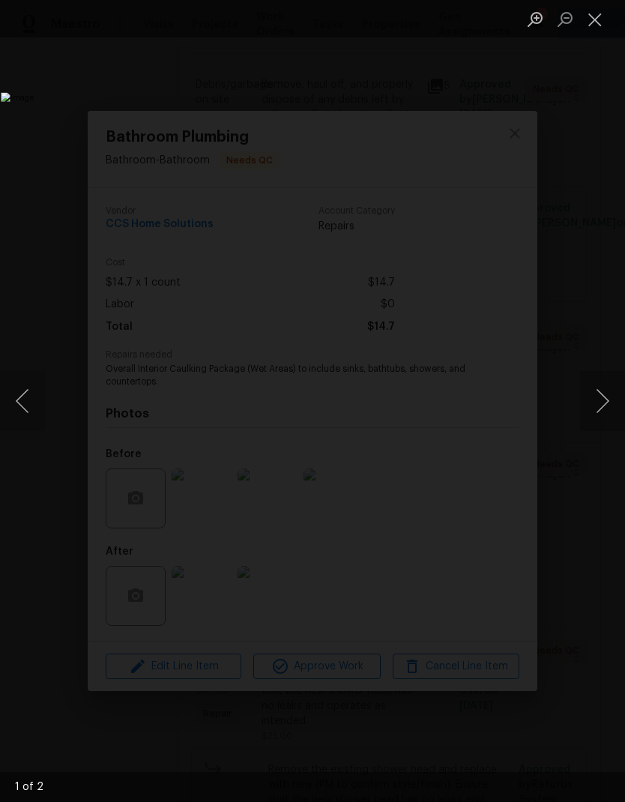
click at [604, 403] on button "Next image" at bounding box center [602, 401] width 45 height 60
click at [601, 20] on button "Close lightbox" at bounding box center [595, 19] width 30 height 26
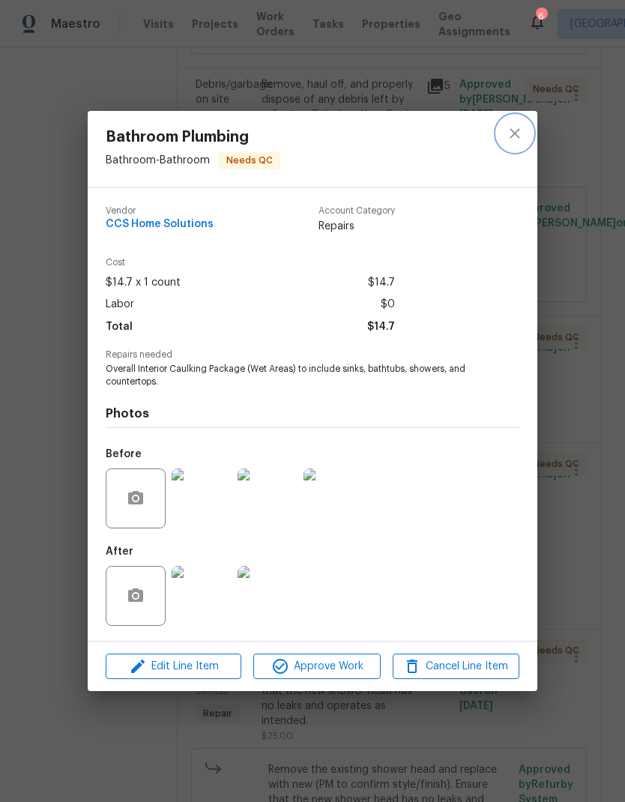
click at [506, 139] on icon "close" at bounding box center [515, 133] width 18 height 18
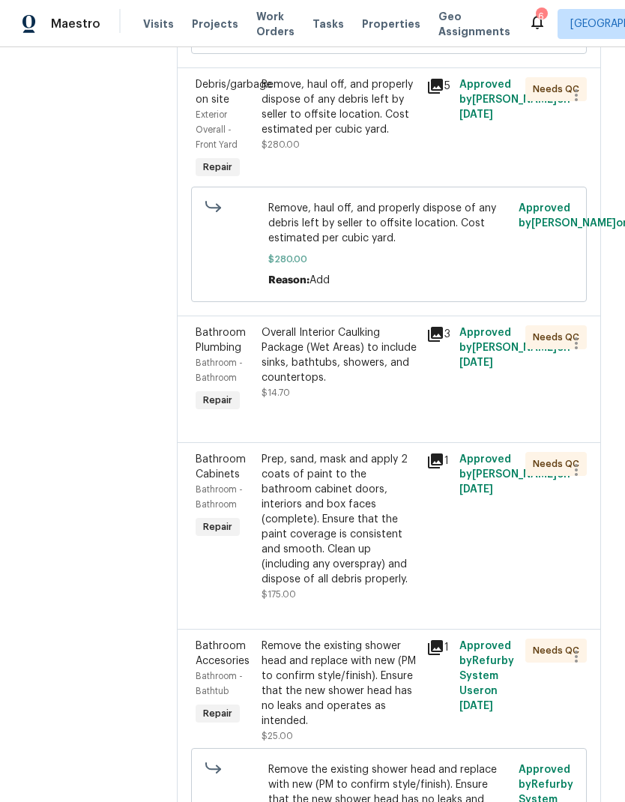
click at [528, 25] on icon at bounding box center [537, 22] width 18 height 18
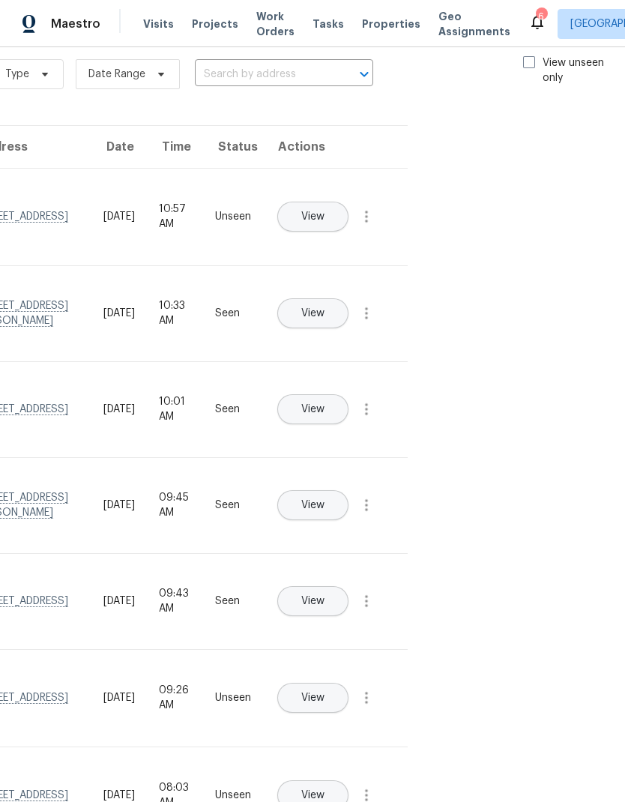
scroll to position [25, 169]
click at [525, 60] on span at bounding box center [530, 61] width 12 height 12
click at [525, 60] on input "View unseen only" at bounding box center [529, 60] width 10 height 10
checkbox input "true"
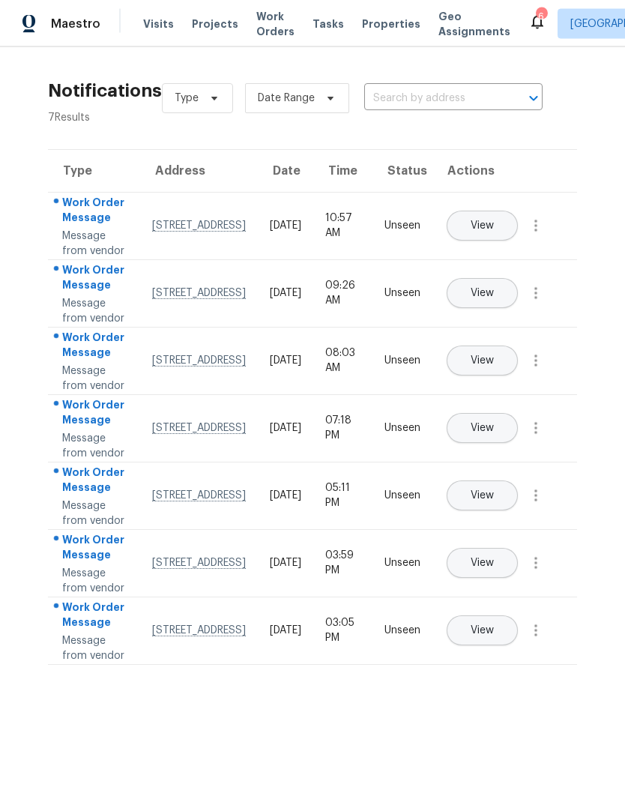
scroll to position [48, 0]
click at [543, 217] on icon "button" at bounding box center [536, 226] width 18 height 18
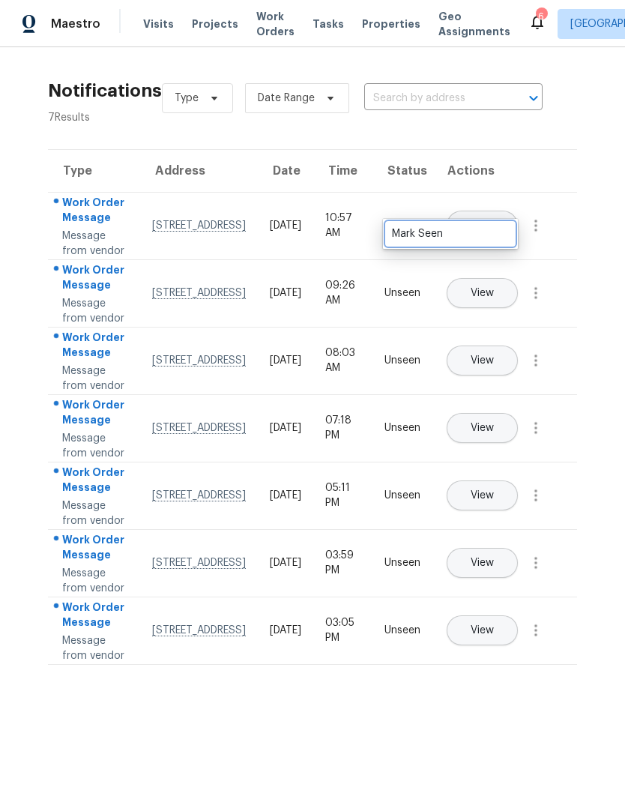
click at [487, 226] on div "Mark Seen" at bounding box center [450, 233] width 117 height 15
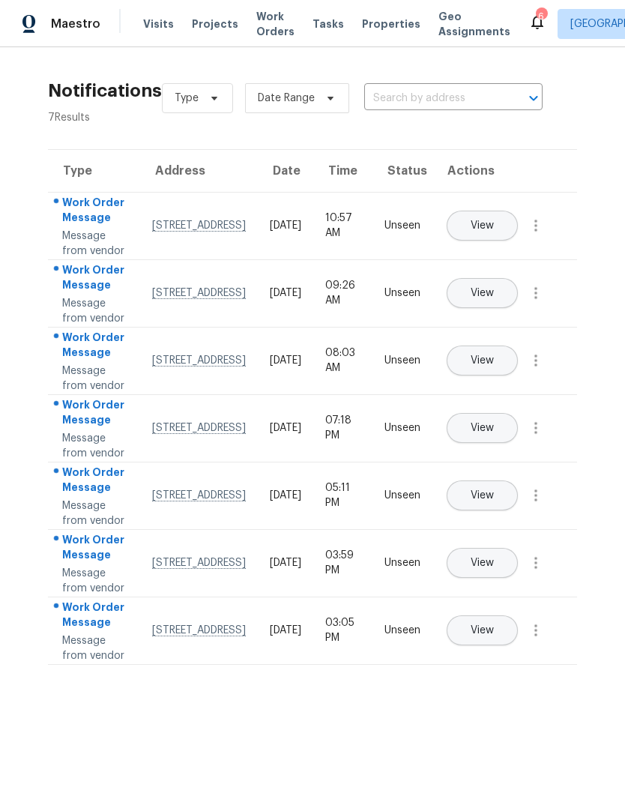
scroll to position [23, 0]
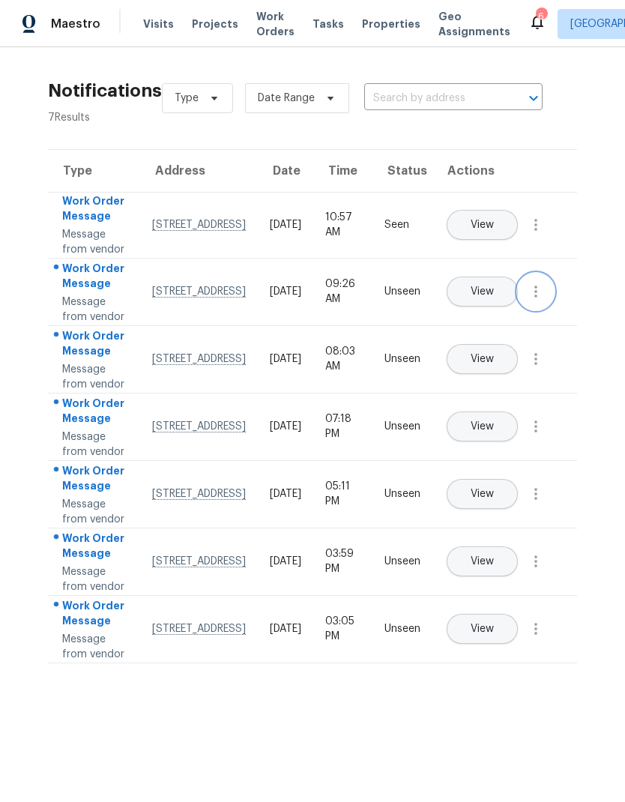
click at [544, 283] on icon "button" at bounding box center [536, 292] width 18 height 18
click at [493, 324] on div "Mark Seen" at bounding box center [450, 331] width 117 height 15
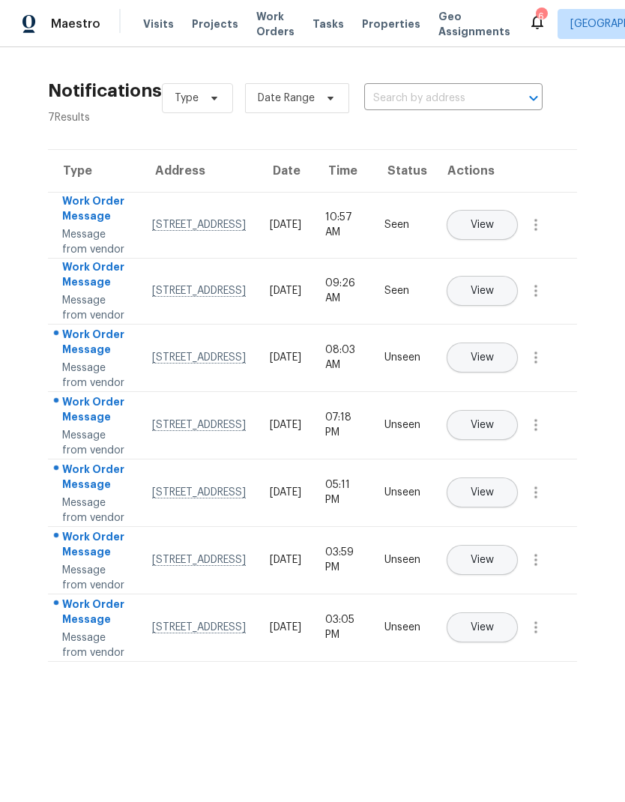
scroll to position [22, 0]
click at [536, 363] on icon "button" at bounding box center [535, 357] width 3 height 12
click at [500, 421] on div "Mark Seen" at bounding box center [450, 428] width 117 height 15
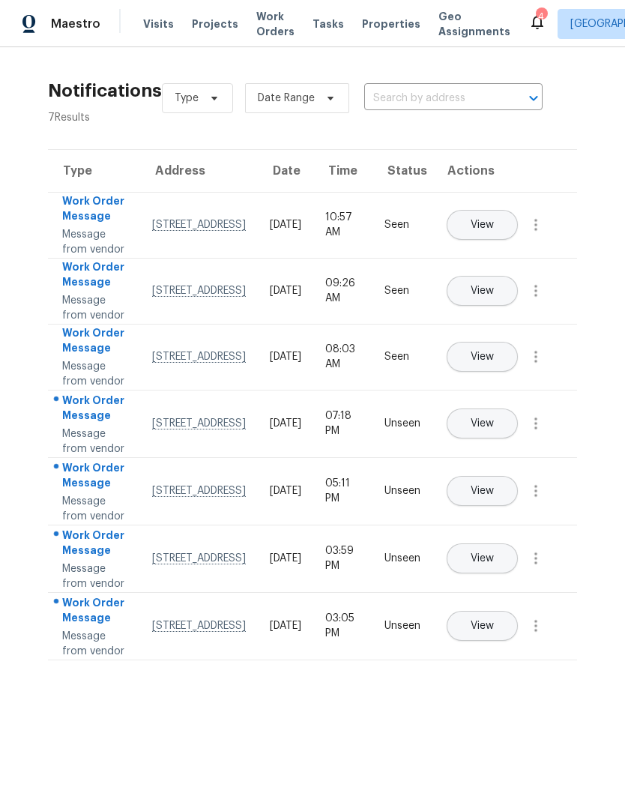
click at [541, 432] on icon "button" at bounding box center [536, 423] width 18 height 18
click at [501, 519] on div "Mark Seen" at bounding box center [450, 526] width 117 height 15
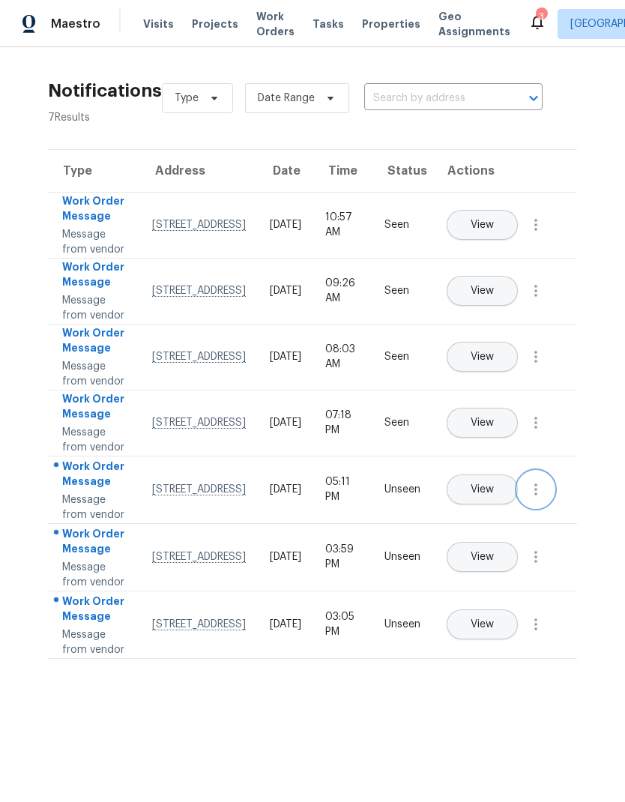
click at [538, 498] on icon "button" at bounding box center [536, 489] width 18 height 18
click at [546, 575] on button "button" at bounding box center [536, 557] width 36 height 36
click at [499, 713] on div "Mark Seen" at bounding box center [450, 720] width 117 height 15
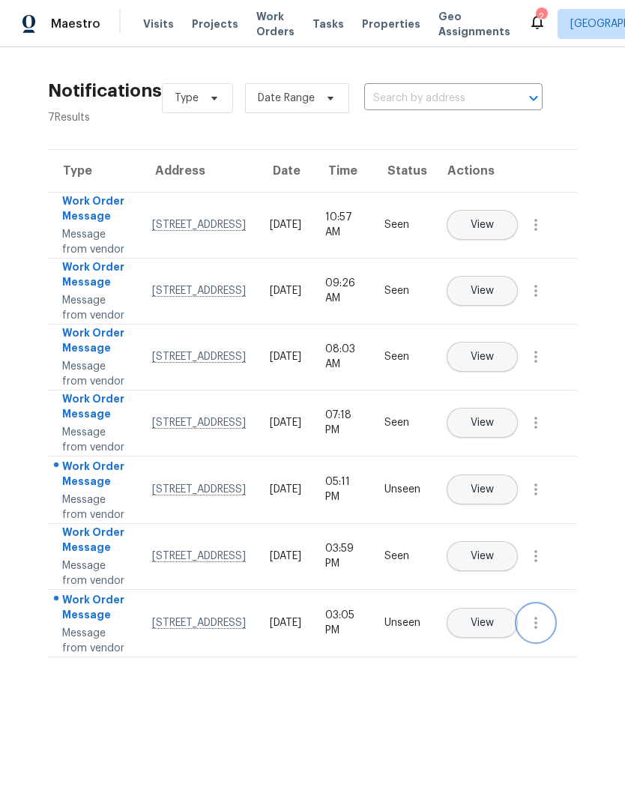
click at [546, 641] on button "button" at bounding box center [536, 623] width 36 height 36
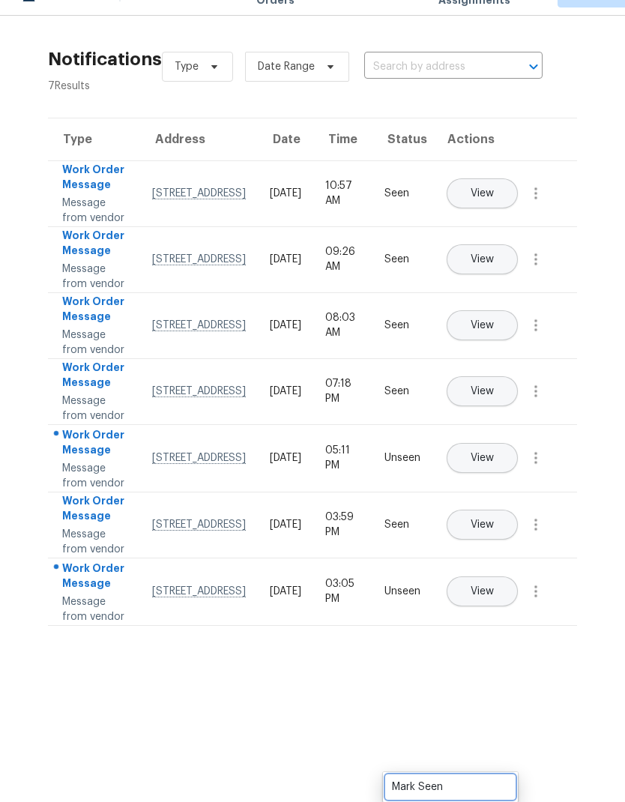
click at [493, 779] on div "Mark Seen" at bounding box center [450, 786] width 117 height 15
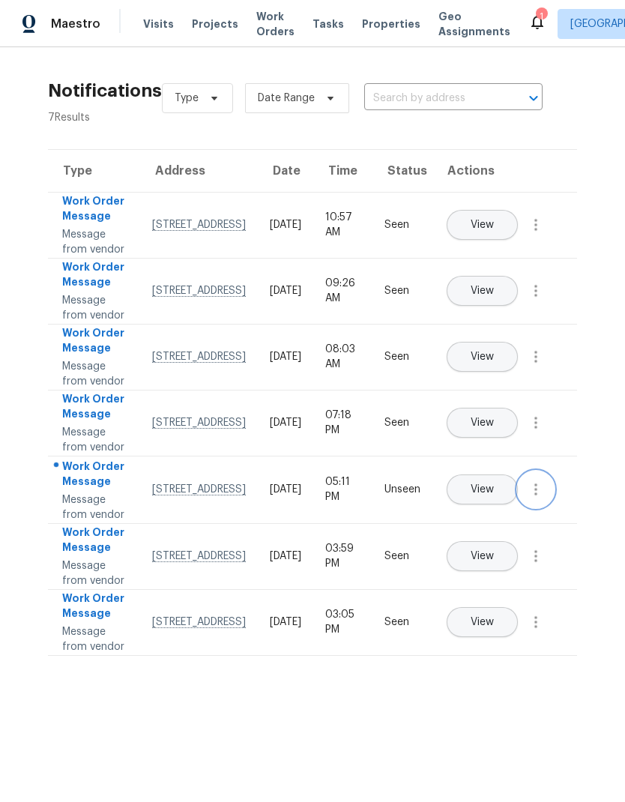
click at [545, 498] on icon "button" at bounding box center [536, 489] width 18 height 18
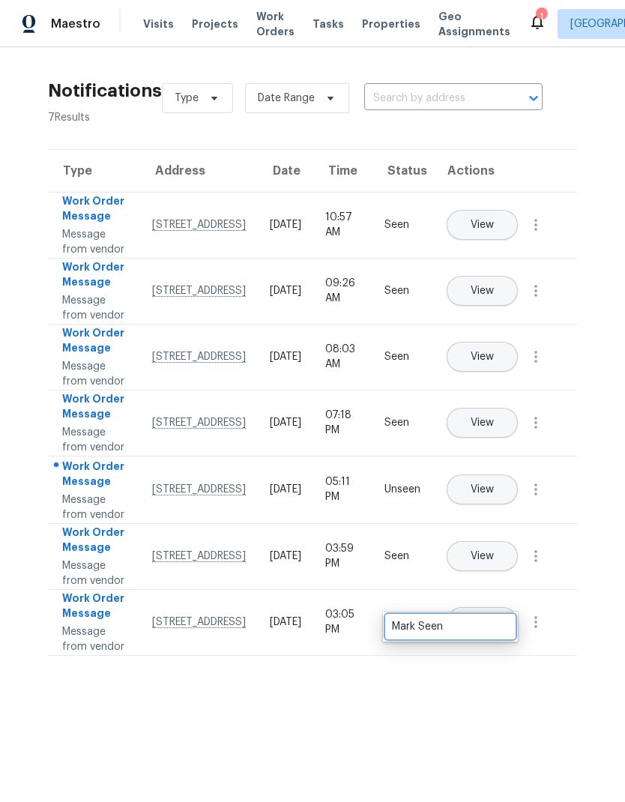
click at [475, 615] on link "Mark Seen" at bounding box center [450, 626] width 127 height 22
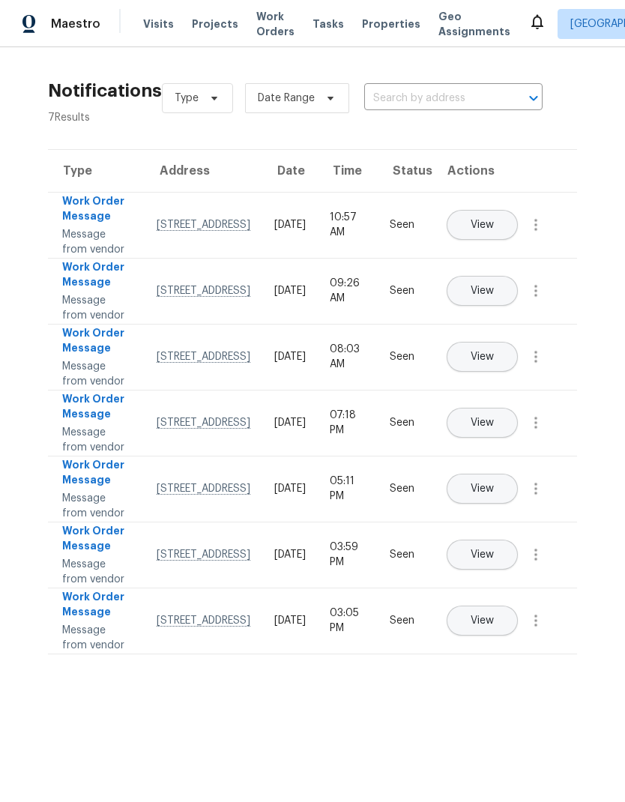
scroll to position [0, 0]
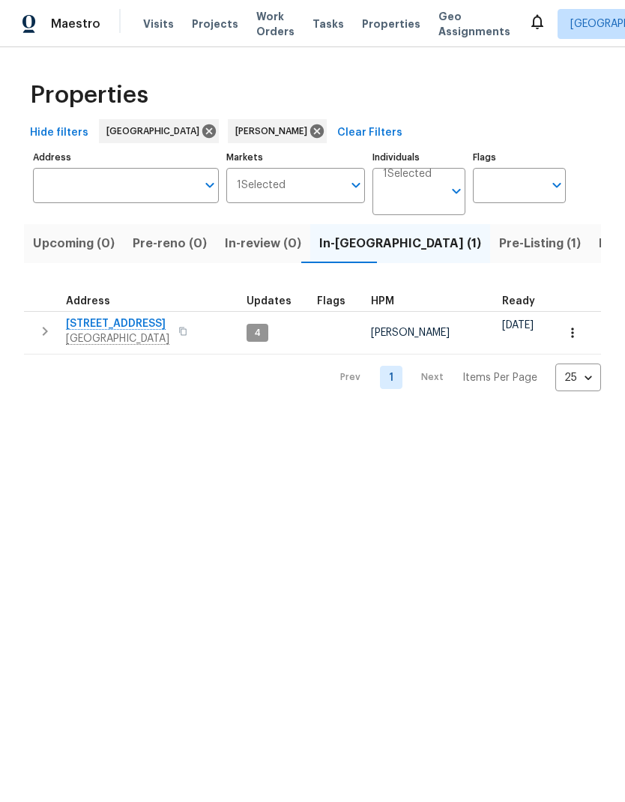
click at [106, 328] on span "21735 Sierra Long Dr" at bounding box center [117, 323] width 103 height 15
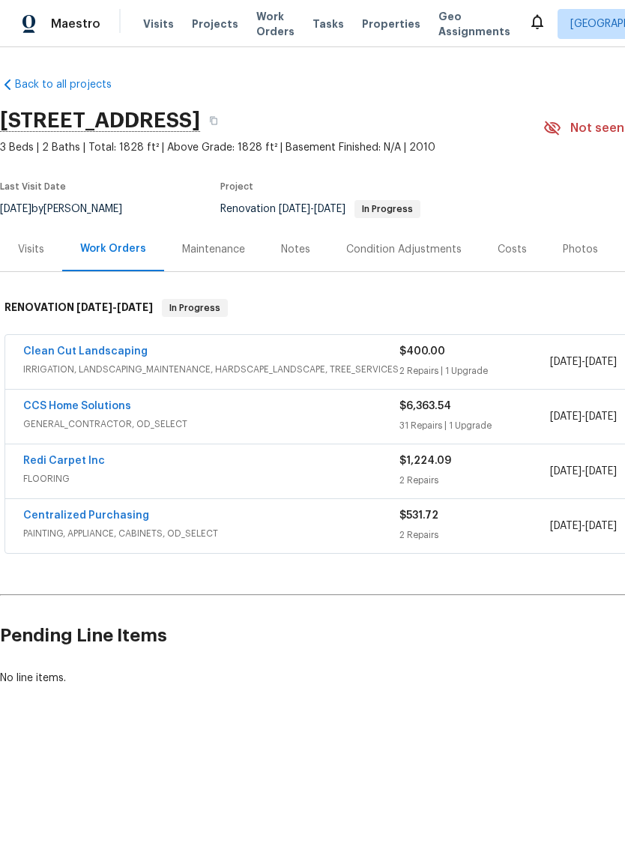
click at [300, 249] on div "Notes" at bounding box center [295, 249] width 29 height 15
